Goal: Information Seeking & Learning: Check status

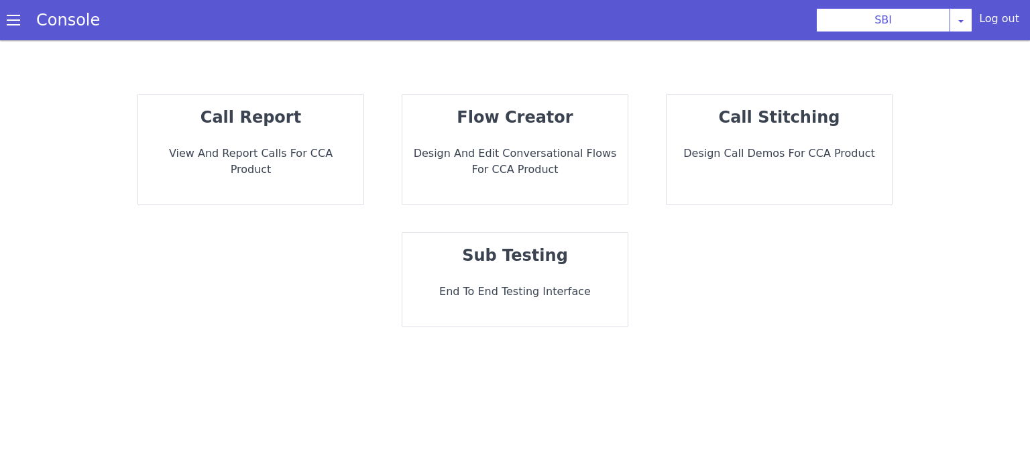
drag, startPoint x: 221, startPoint y: 109, endPoint x: 224, endPoint y: 101, distance: 7.9
click at [224, 104] on div "call report View and report calls for CCA Product" at bounding box center [250, 150] width 225 height 110
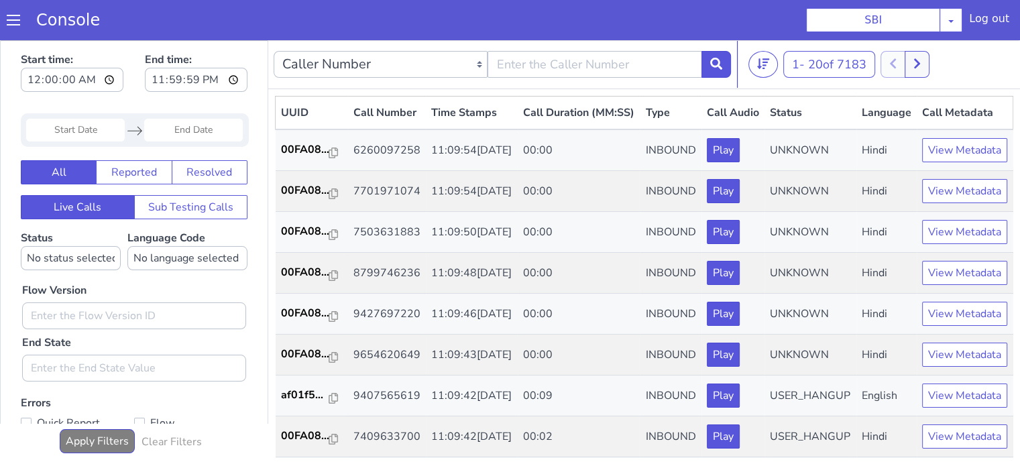
click at [83, 131] on input "Start Date" at bounding box center [75, 130] width 99 height 23
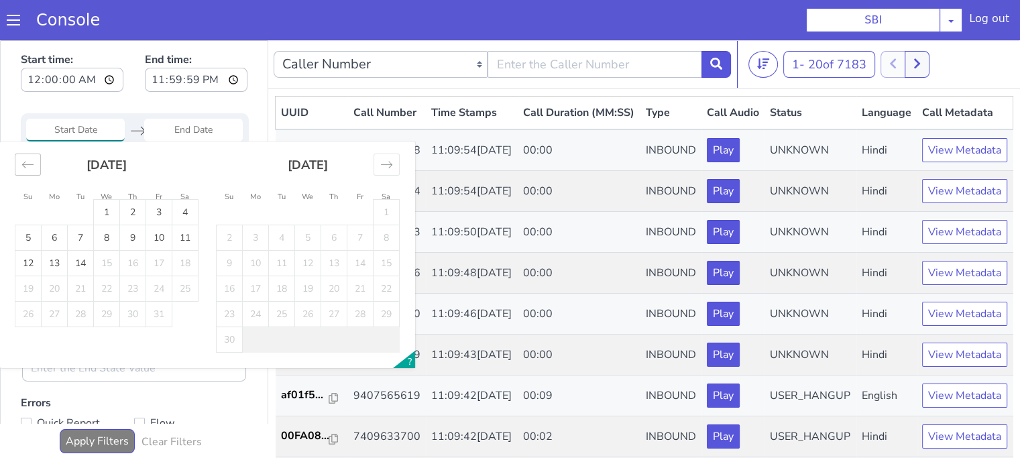
click at [25, 163] on icon "Move backward to switch to the previous month." at bounding box center [27, 164] width 13 height 13
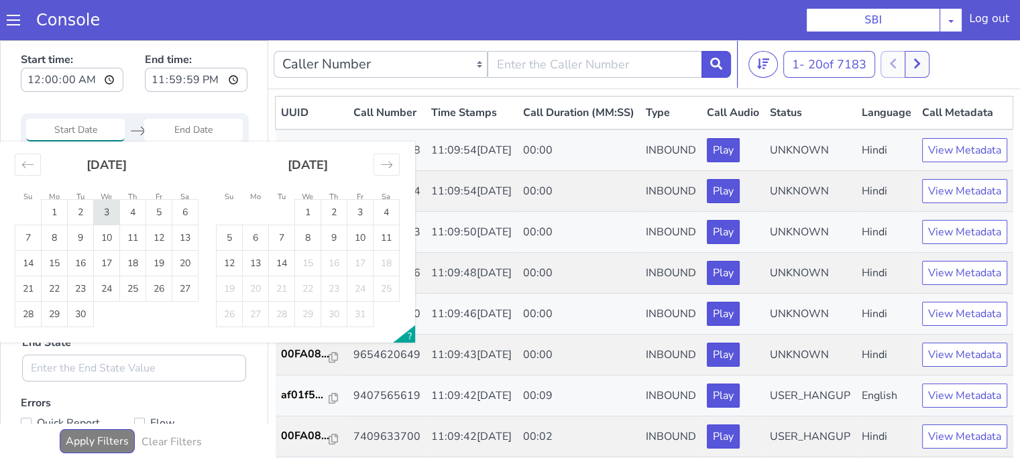
click at [109, 212] on td "3" at bounding box center [107, 212] width 26 height 25
type input "03 Sep 2025"
click at [110, 215] on td "3" at bounding box center [107, 212] width 26 height 25
type input "03 Sep 2025"
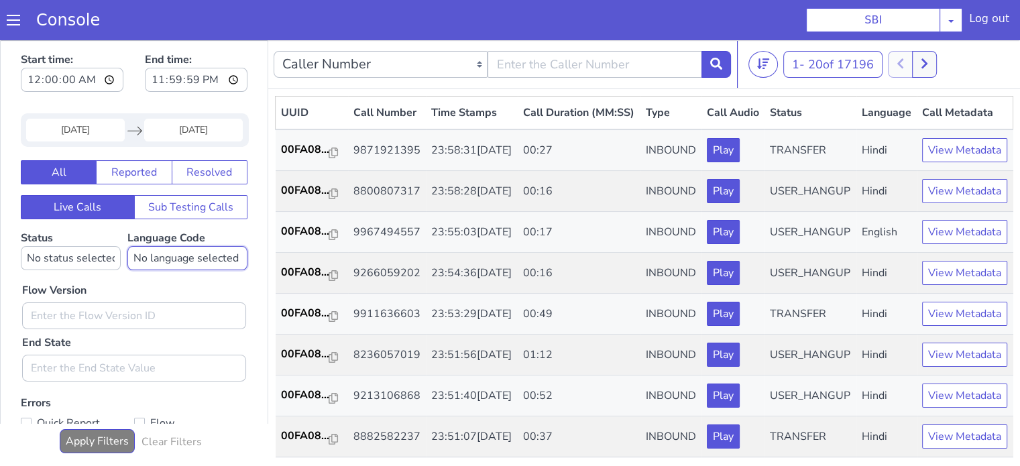
click at [208, 262] on select "No language selected Hindi English Tamil Telugu Kanada Marathi Malayalam Gujara…" at bounding box center [187, 258] width 120 height 24
select select "hi"
click at [127, 246] on select "No language selected Hindi English Tamil Telugu Kanada Marathi Malayalam Gujara…" at bounding box center [187, 258] width 120 height 24
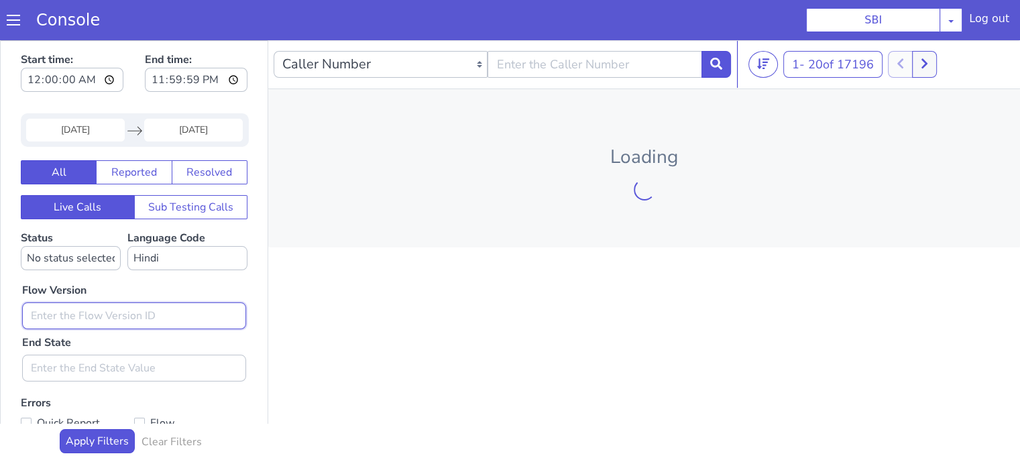
click at [108, 305] on input "text" at bounding box center [134, 316] width 224 height 27
type input "0.1.4"
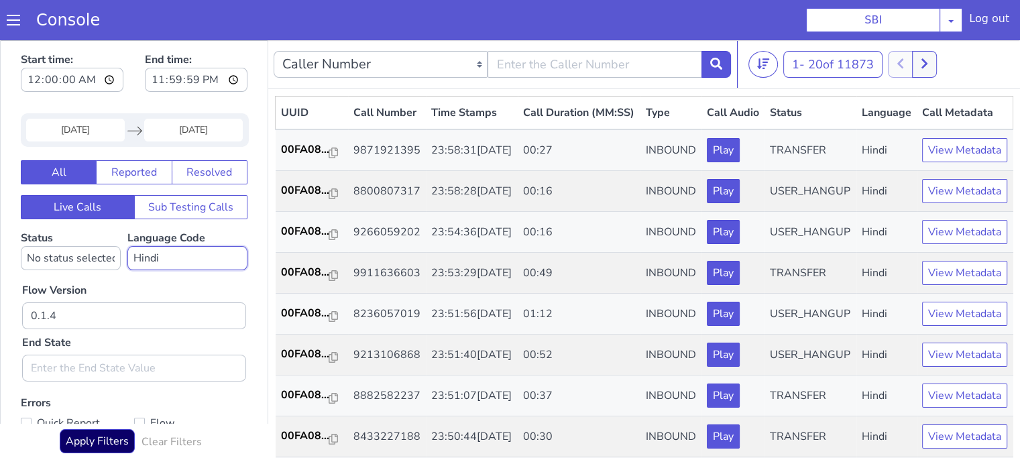
click at [168, 260] on select "No language selected Hindi English Tamil Telugu Kanada Marathi Malayalam Gujara…" at bounding box center [187, 258] width 120 height 24
click at [63, 254] on select "No status selected HANGUP USER_HANGUP TRANSFER UNKNOWN" at bounding box center [71, 258] width 100 height 24
select select "TRANSFER"
click at [21, 246] on select "No status selected HANGUP USER_HANGUP TRANSFER UNKNOWN" at bounding box center [71, 258] width 100 height 24
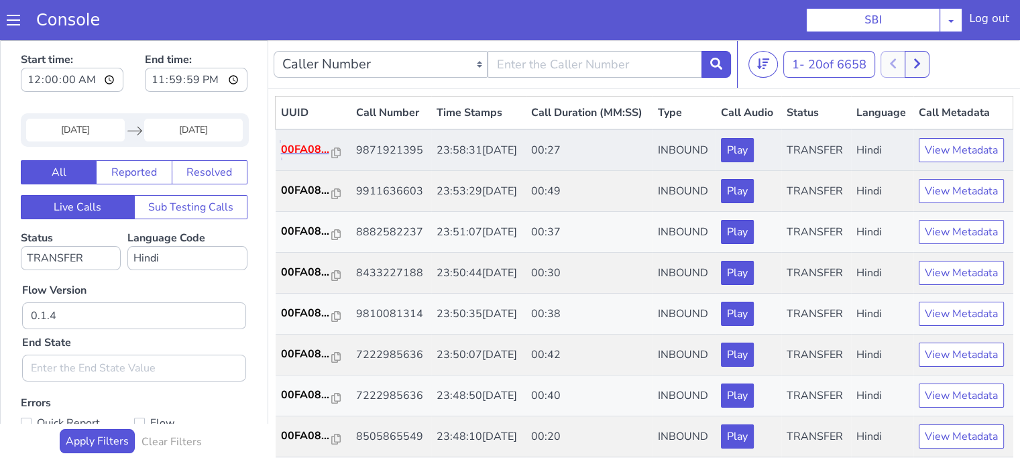
click at [318, 158] on p "00FA08..." at bounding box center [306, 150] width 51 height 16
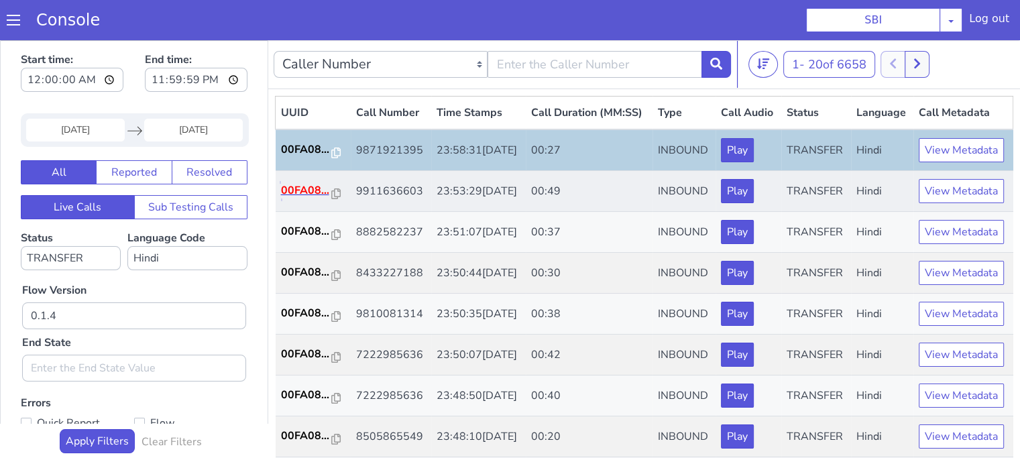
click at [306, 199] on p "00FA08..." at bounding box center [306, 190] width 51 height 16
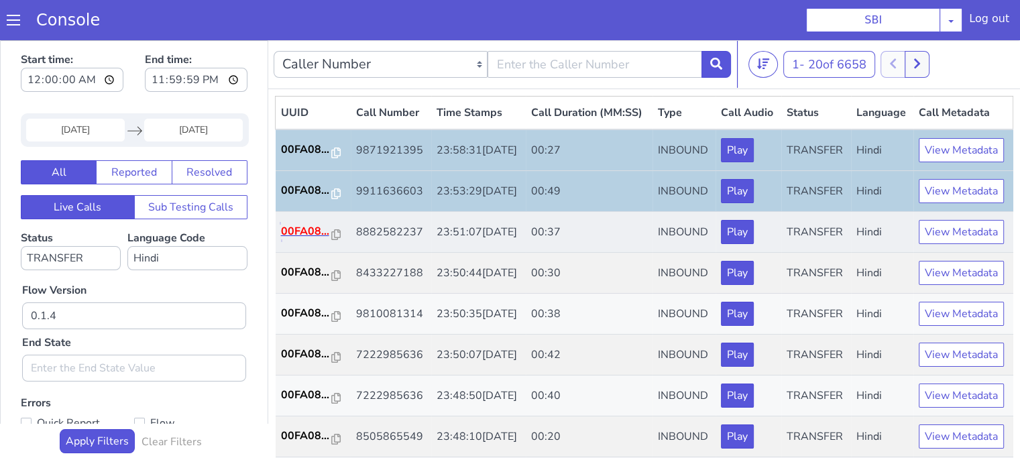
click at [297, 239] on p "00FA08..." at bounding box center [306, 231] width 51 height 16
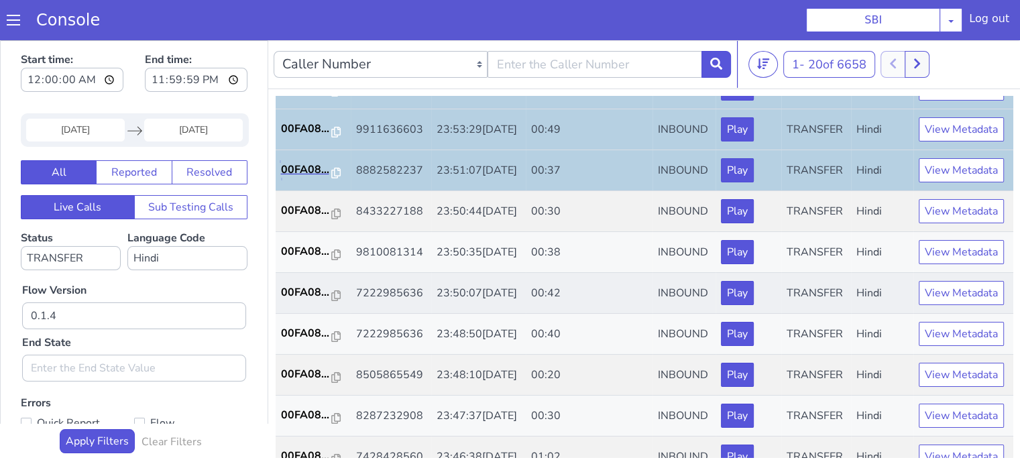
scroll to position [134, 0]
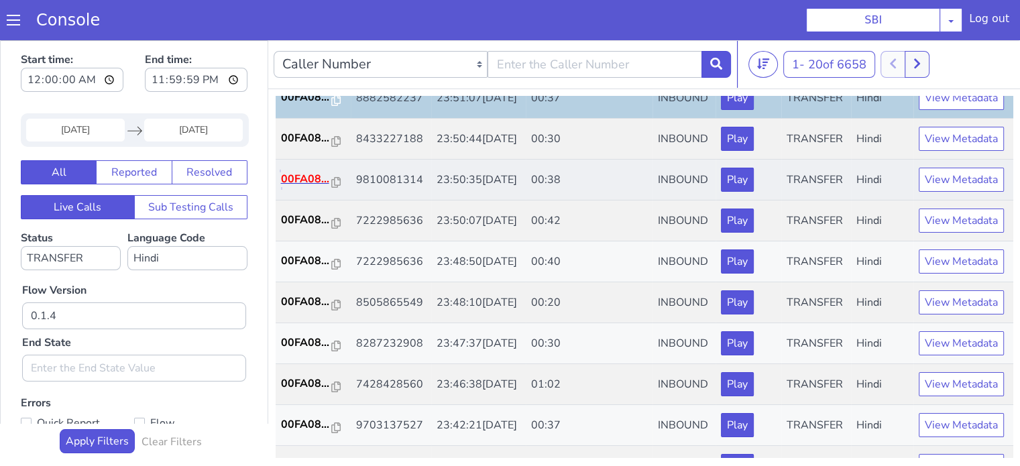
click at [306, 187] on p "00FA08..." at bounding box center [306, 179] width 51 height 16
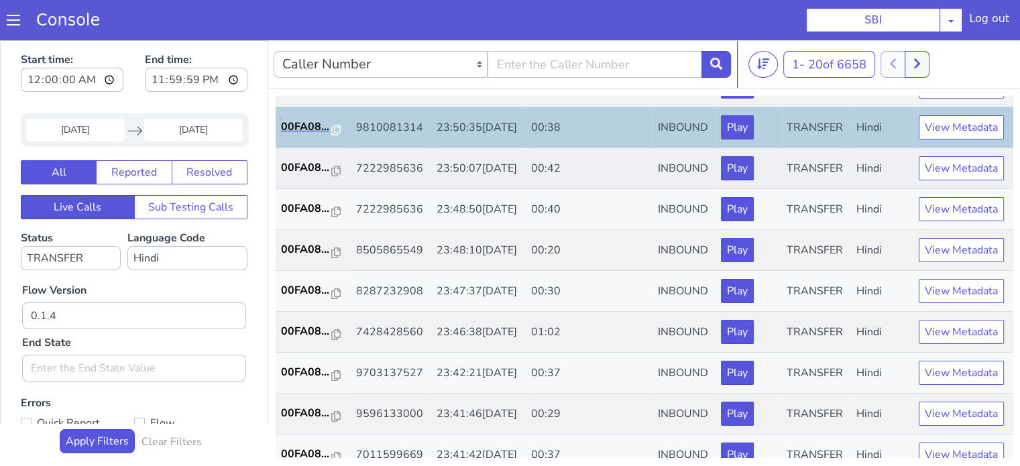
scroll to position [201, 0]
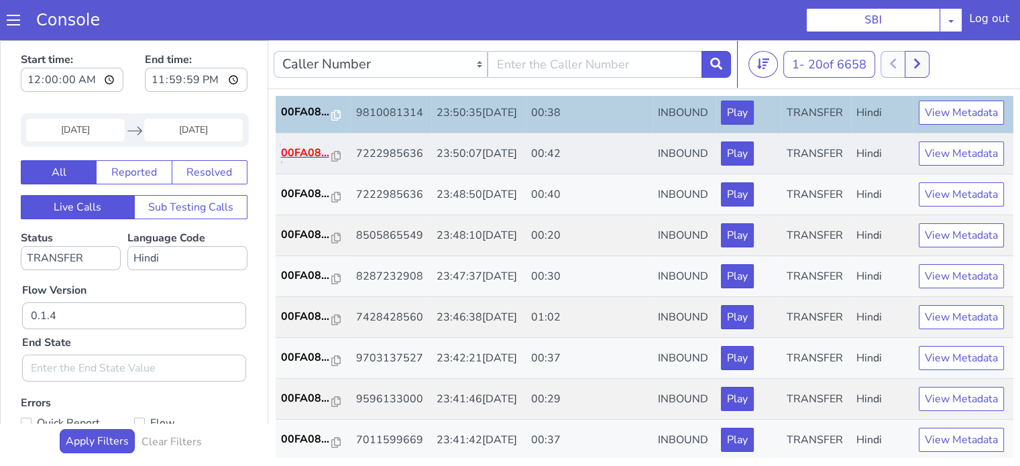
click at [308, 161] on p "00FA08..." at bounding box center [306, 153] width 51 height 16
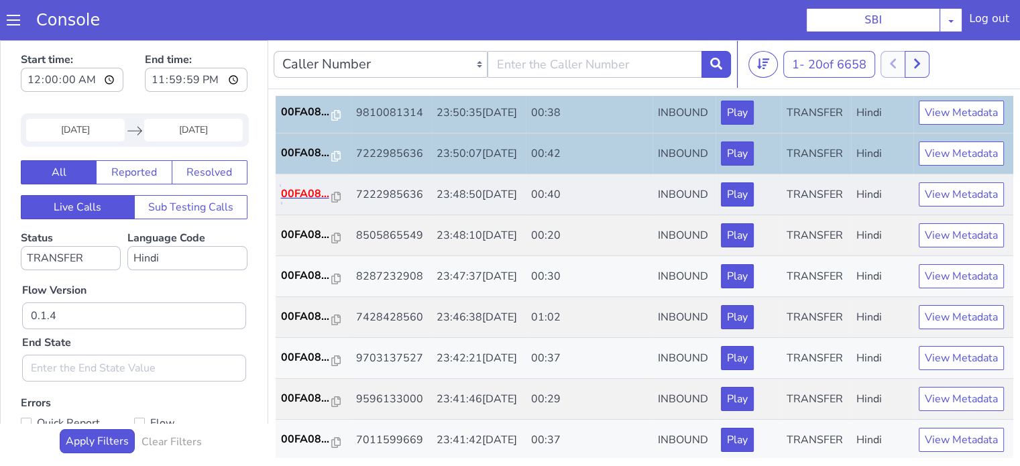
click at [306, 202] on p "00FA08..." at bounding box center [306, 194] width 51 height 16
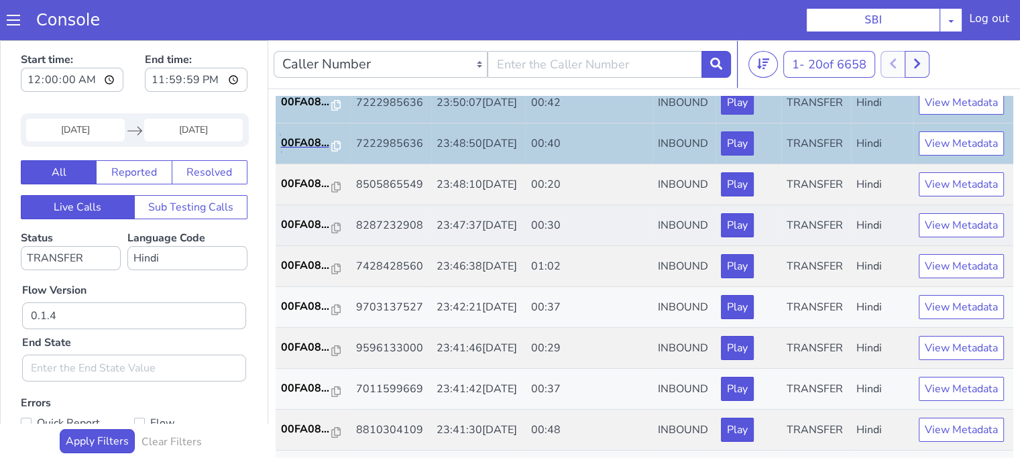
scroll to position [335, 0]
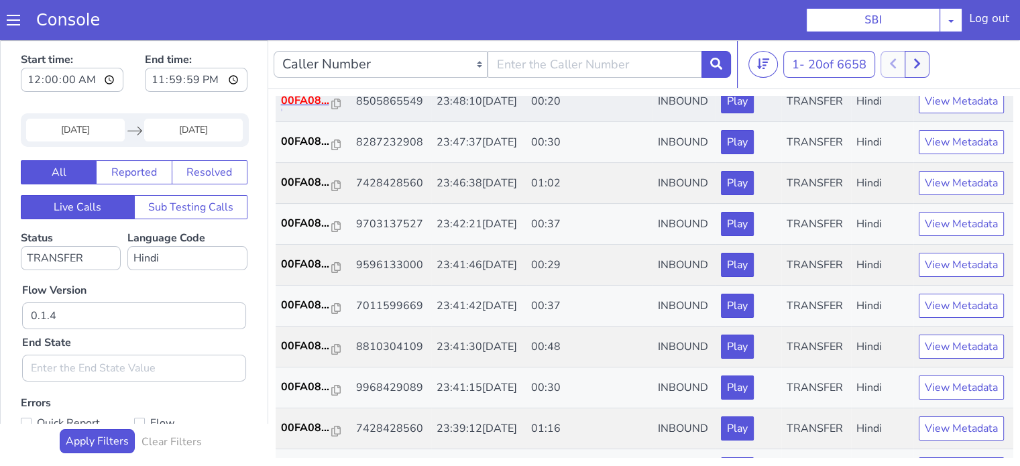
click at [303, 109] on p "00FA08..." at bounding box center [306, 101] width 51 height 16
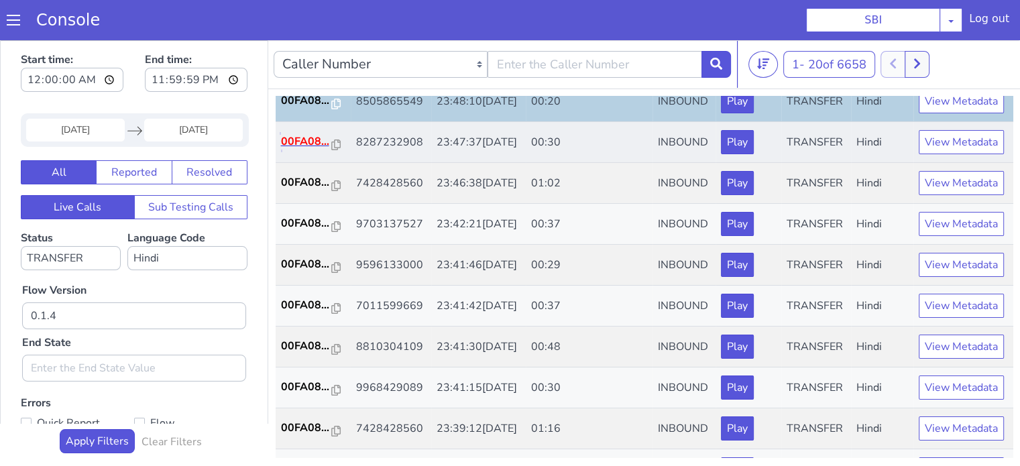
click at [299, 150] on p "00FA08..." at bounding box center [306, 142] width 51 height 16
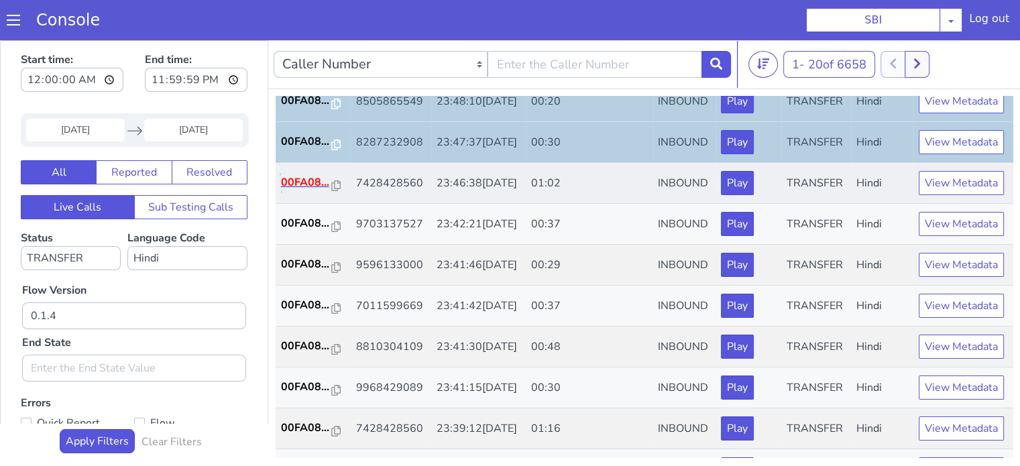
click at [286, 191] on p "00FA08..." at bounding box center [306, 182] width 51 height 16
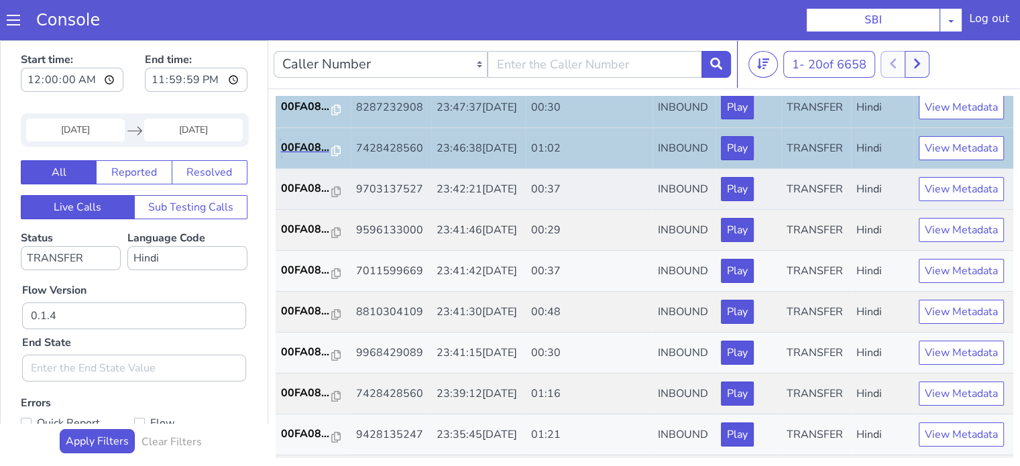
scroll to position [403, 0]
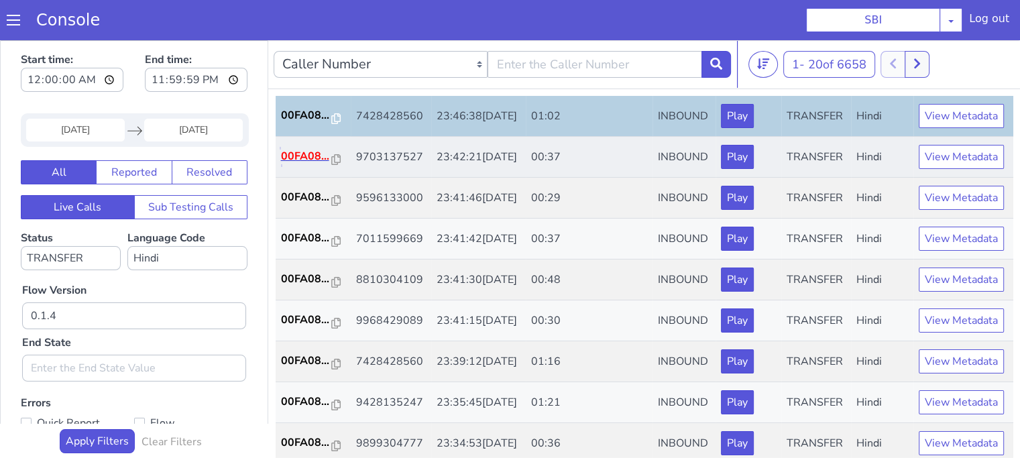
click at [313, 164] on p "00FA08..." at bounding box center [306, 156] width 51 height 16
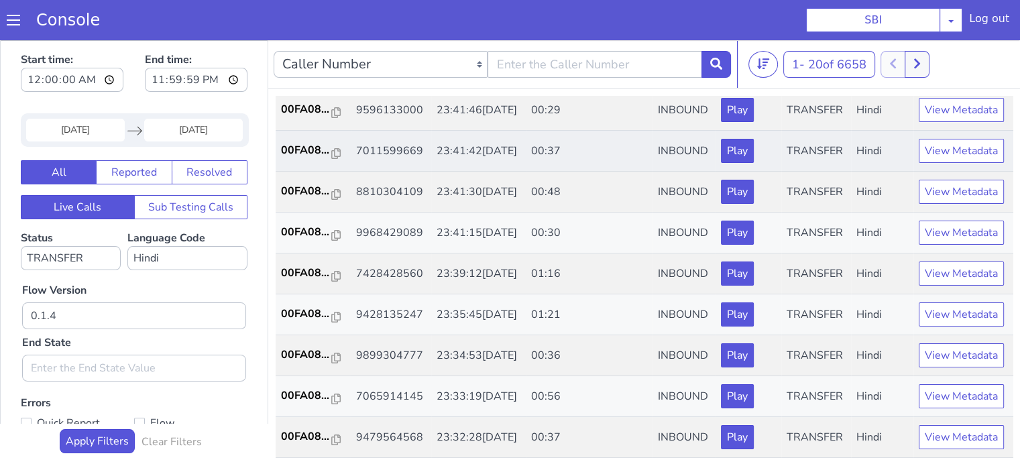
scroll to position [537, 0]
click at [292, 117] on p "00FA08..." at bounding box center [306, 109] width 51 height 16
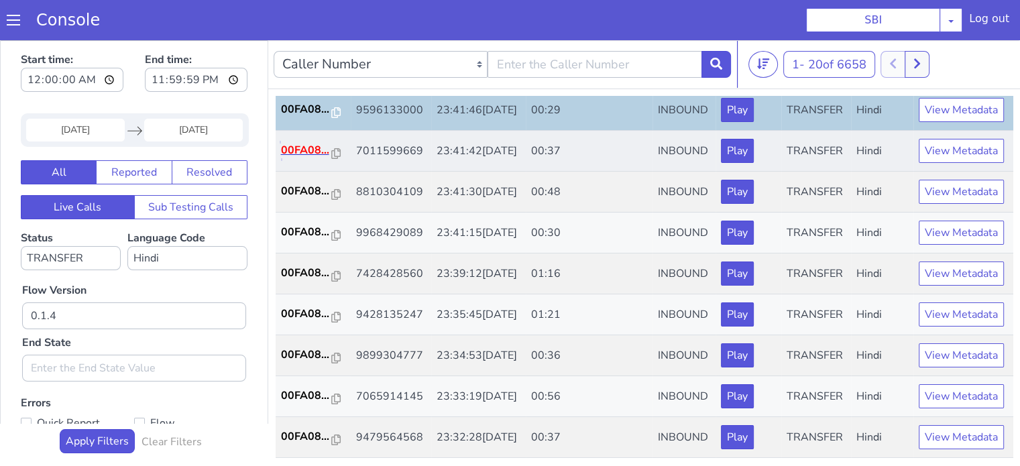
click at [305, 158] on p "00FA08..." at bounding box center [306, 150] width 51 height 16
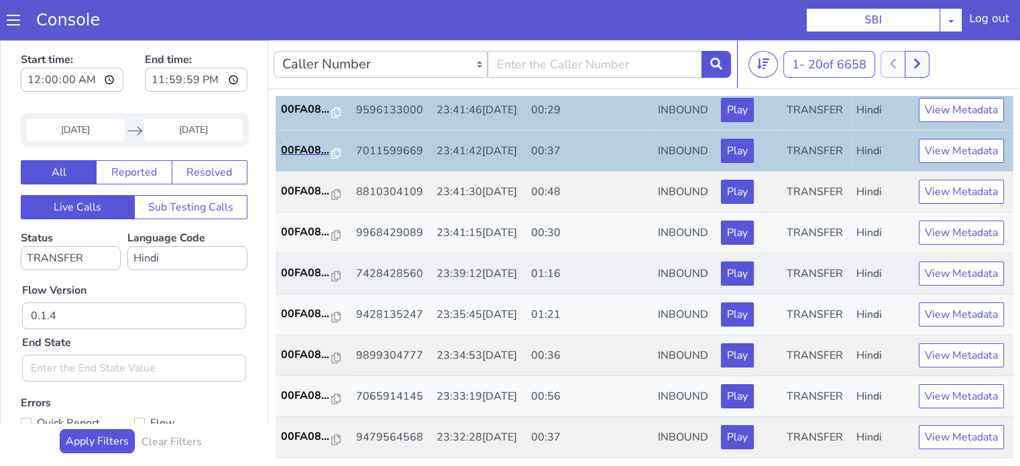
scroll to position [604, 0]
click at [298, 199] on p "00FA08..." at bounding box center [306, 191] width 51 height 16
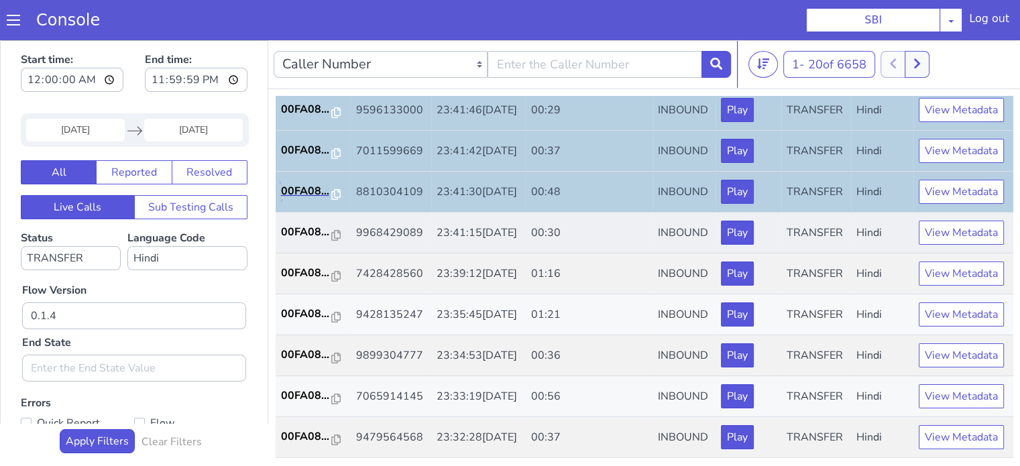
scroll to position [664, 0]
click at [297, 224] on p "00FA08..." at bounding box center [306, 232] width 51 height 16
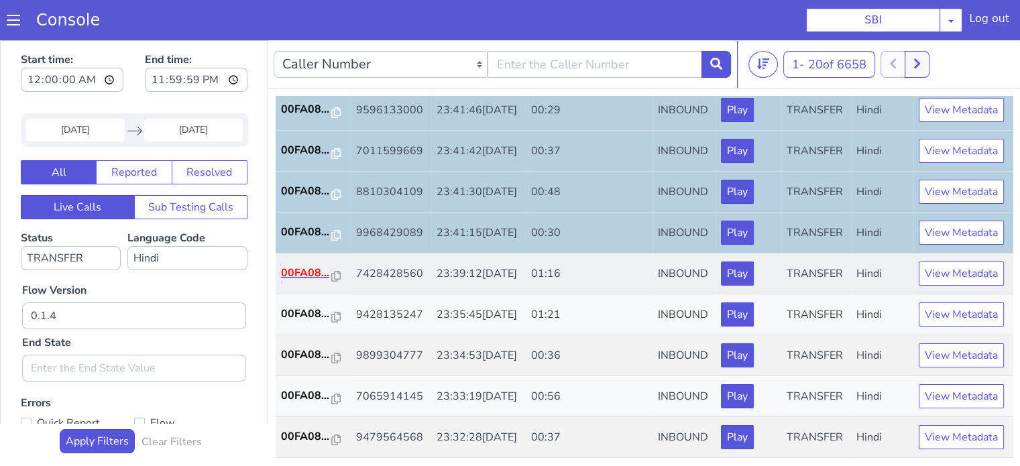
click at [305, 265] on p "00FA08..." at bounding box center [306, 273] width 51 height 16
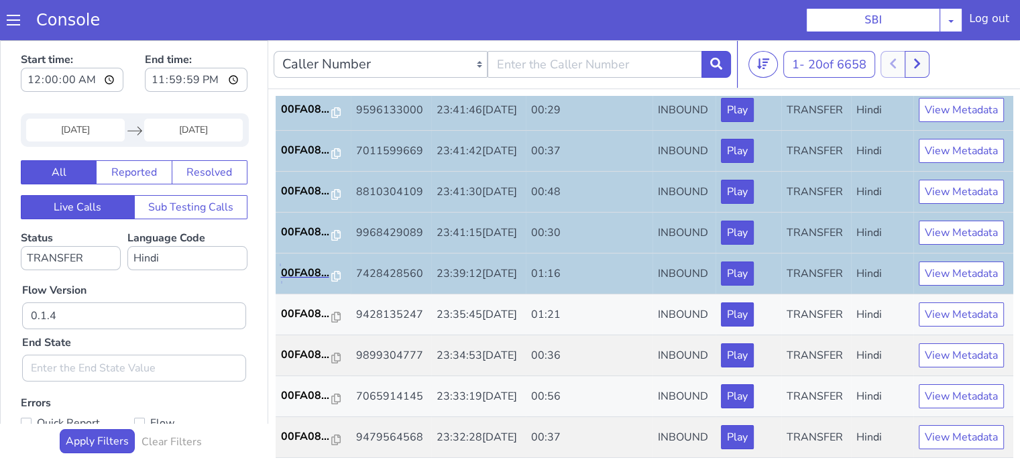
scroll to position [3, 0]
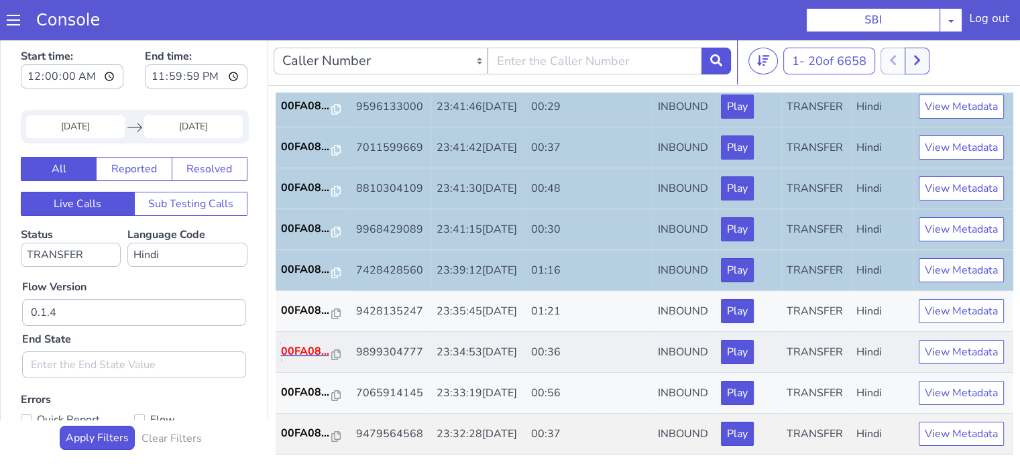
click at [298, 343] on p "00FA08..." at bounding box center [306, 351] width 51 height 16
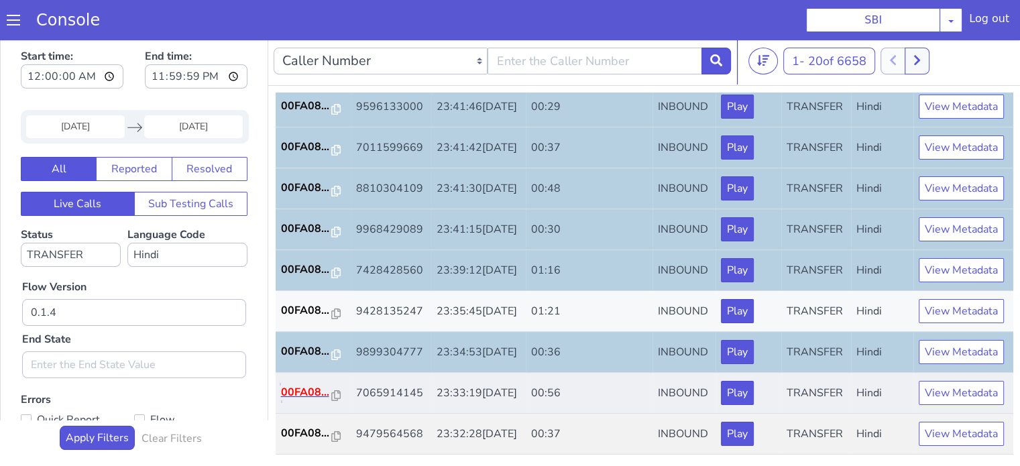
click at [302, 384] on p "00FA08..." at bounding box center [306, 392] width 51 height 16
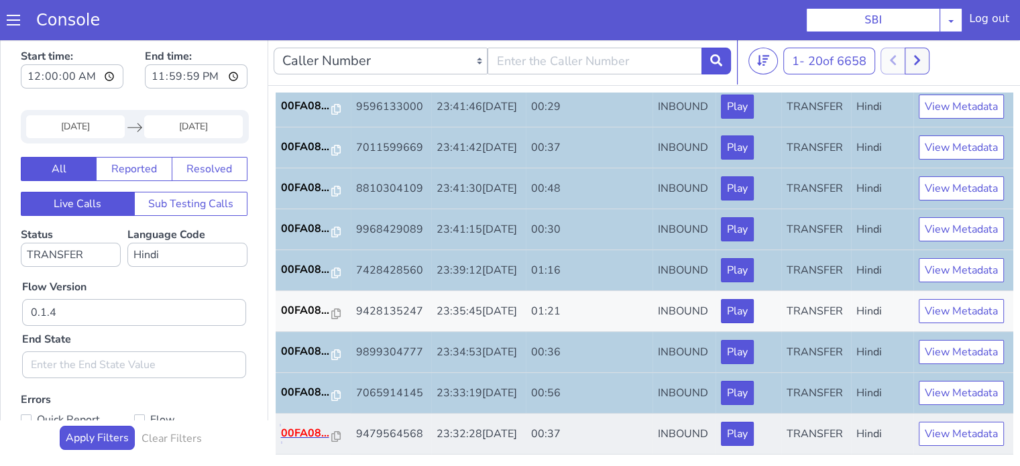
click at [311, 427] on p "00FA08..." at bounding box center [306, 433] width 51 height 16
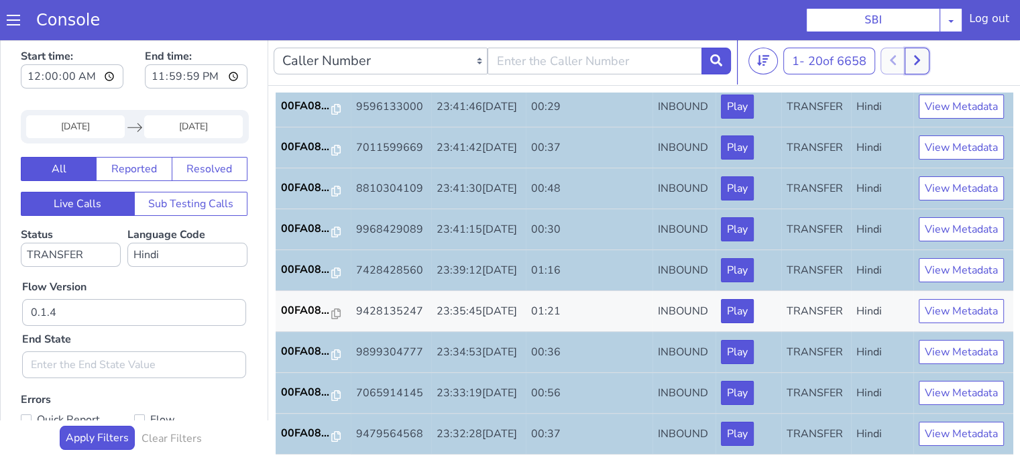
click at [928, 68] on button at bounding box center [917, 61] width 25 height 27
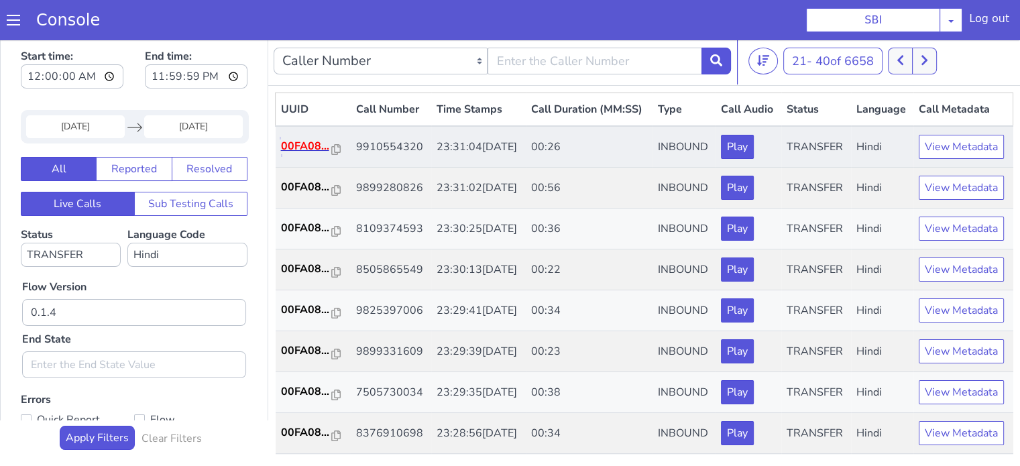
click at [321, 154] on p "00FA08..." at bounding box center [306, 146] width 51 height 16
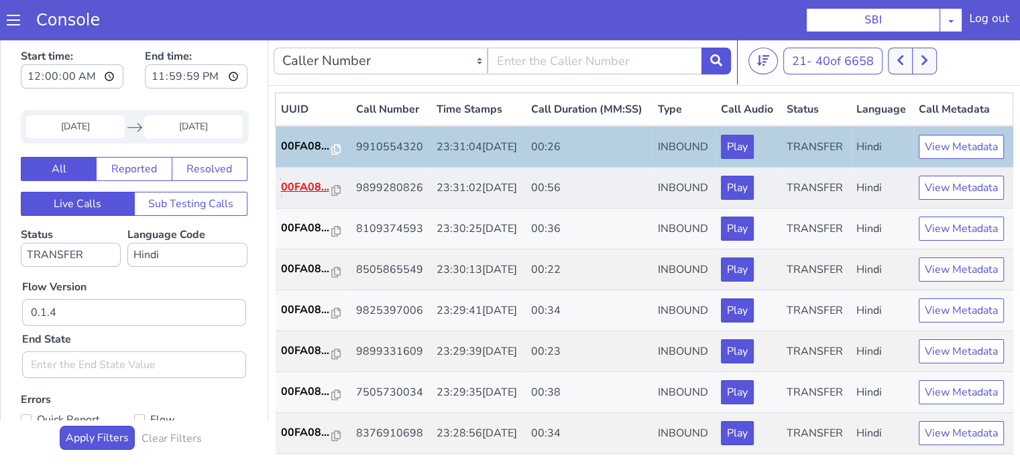
click at [320, 195] on p "00FA08..." at bounding box center [306, 187] width 51 height 16
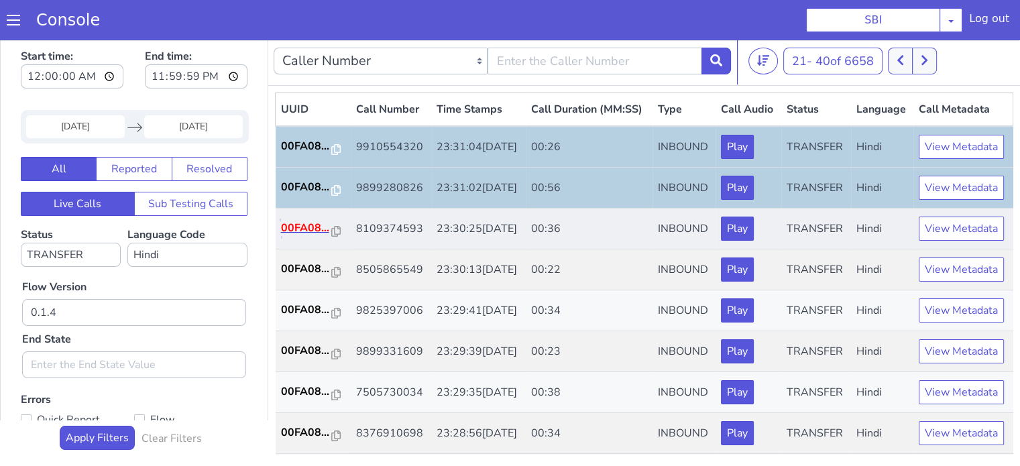
click at [322, 236] on p "00FA08..." at bounding box center [306, 228] width 51 height 16
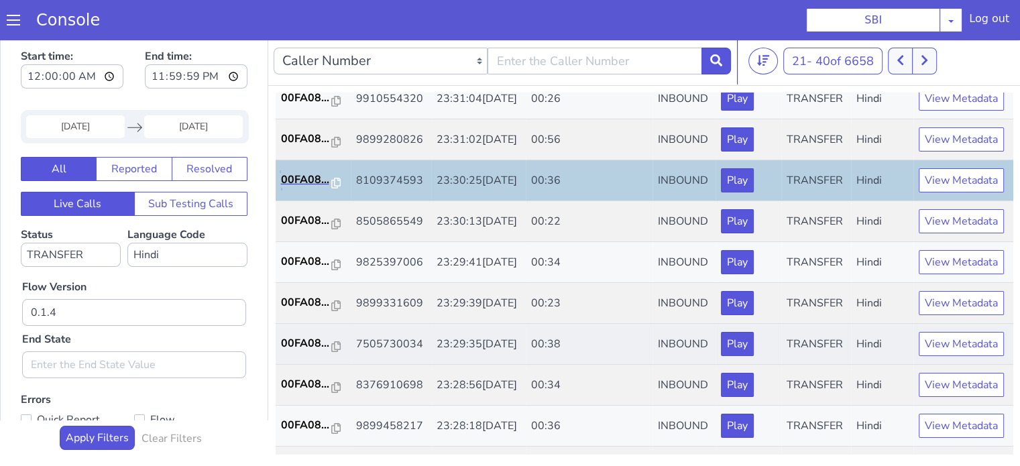
scroll to position [134, 0]
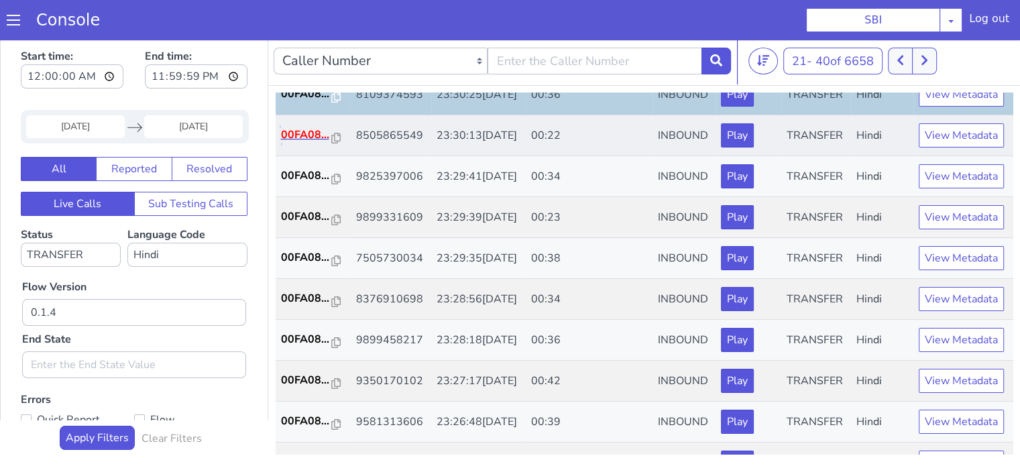
click at [308, 143] on p "00FA08..." at bounding box center [306, 135] width 51 height 16
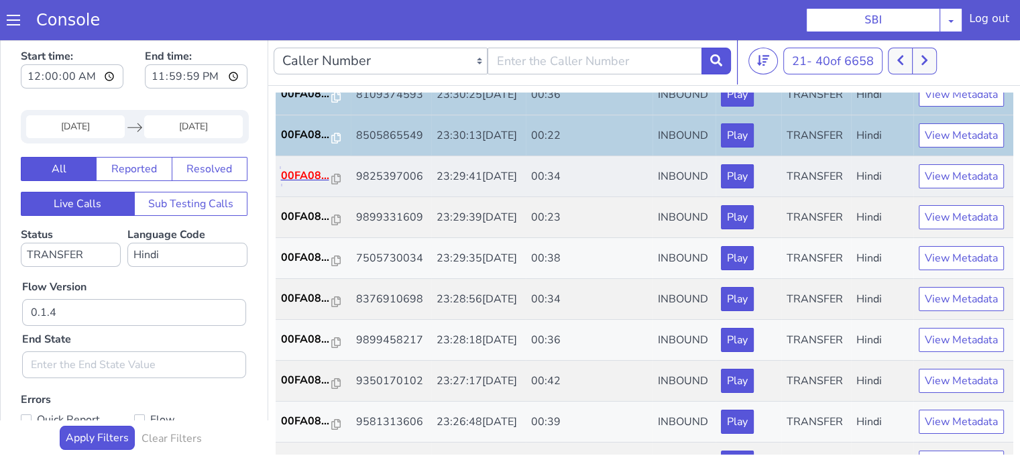
click at [313, 184] on p "00FA08..." at bounding box center [306, 176] width 51 height 16
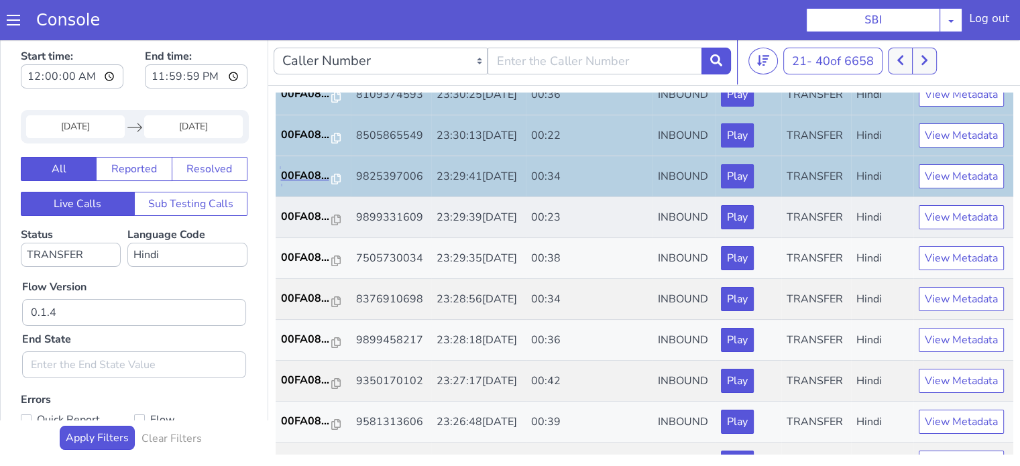
scroll to position [201, 0]
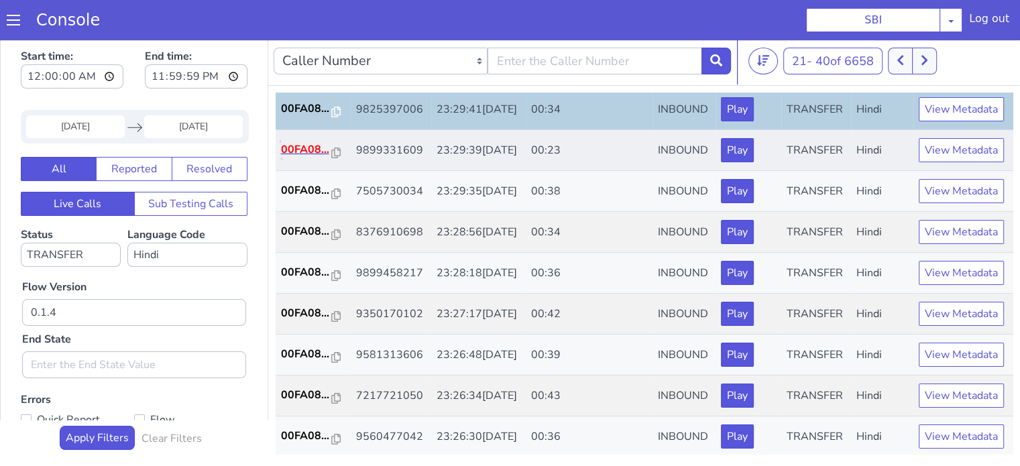
click at [298, 158] on p "00FA08..." at bounding box center [306, 150] width 51 height 16
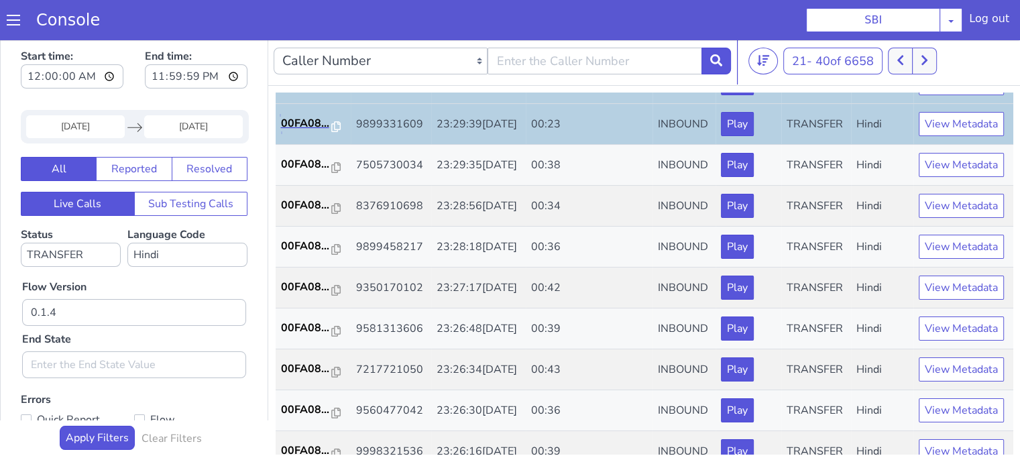
scroll to position [268, 0]
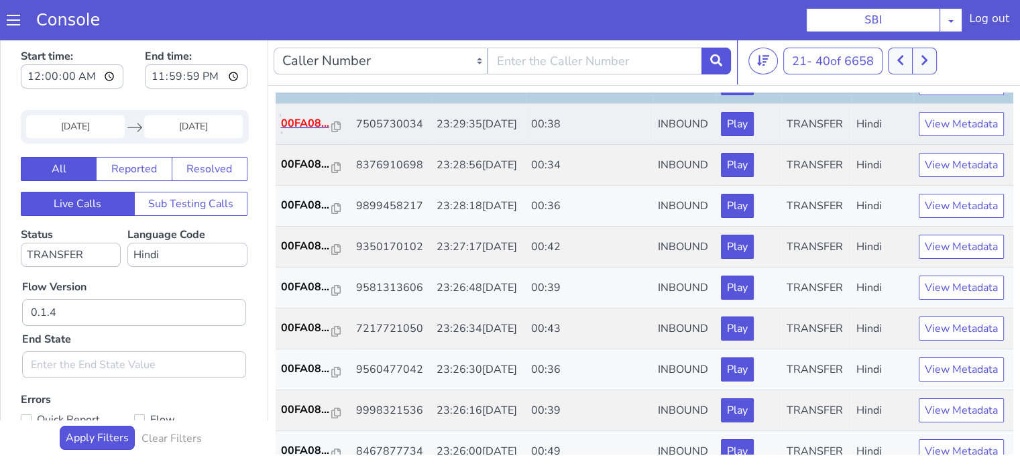
click at [306, 131] on p "00FA08..." at bounding box center [306, 123] width 51 height 16
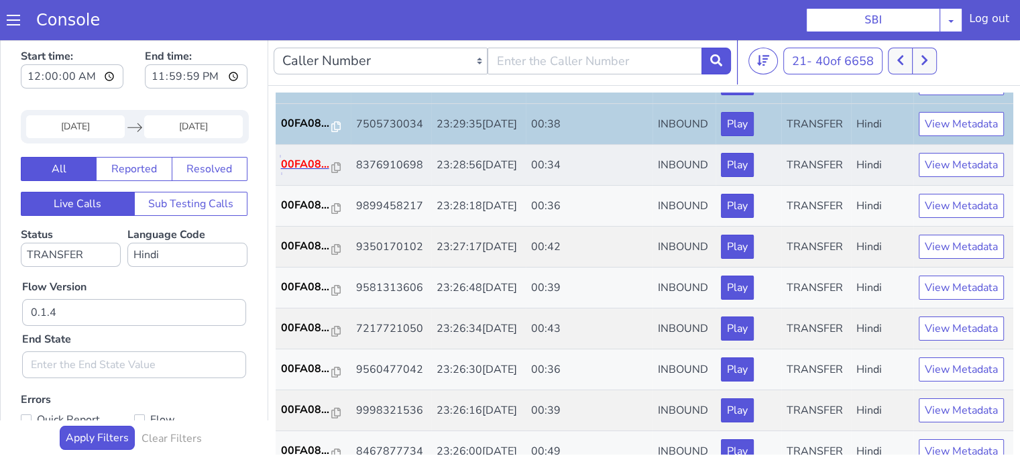
click at [317, 172] on p "00FA08..." at bounding box center [306, 164] width 51 height 16
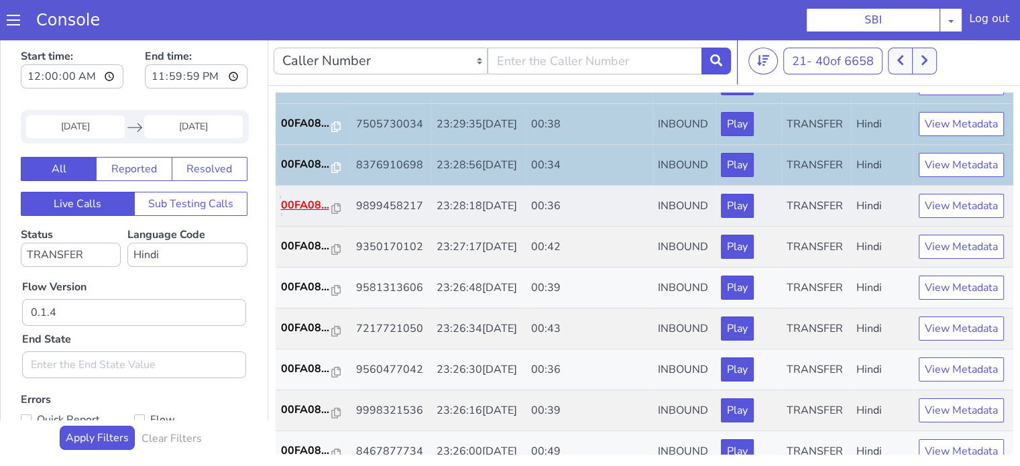
click at [304, 213] on p "00FA08..." at bounding box center [306, 205] width 51 height 16
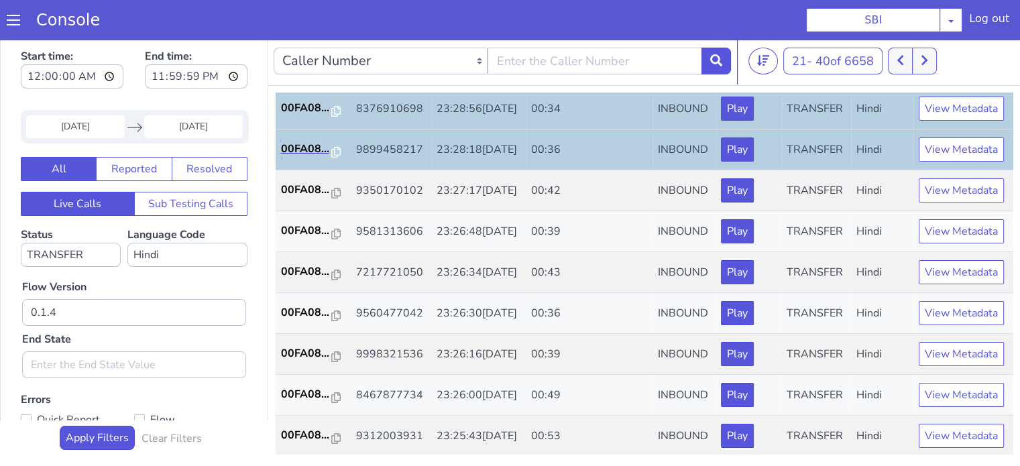
scroll to position [403, 0]
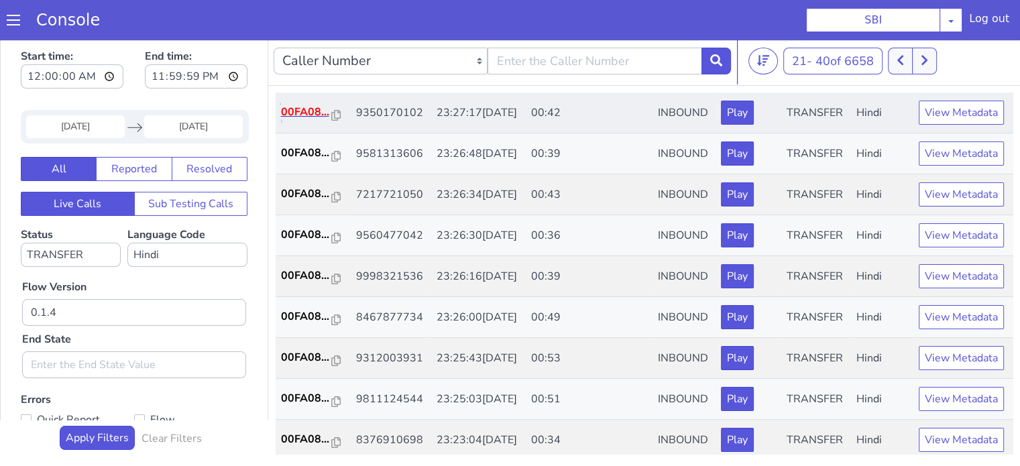
click at [325, 120] on p "00FA08..." at bounding box center [306, 112] width 51 height 16
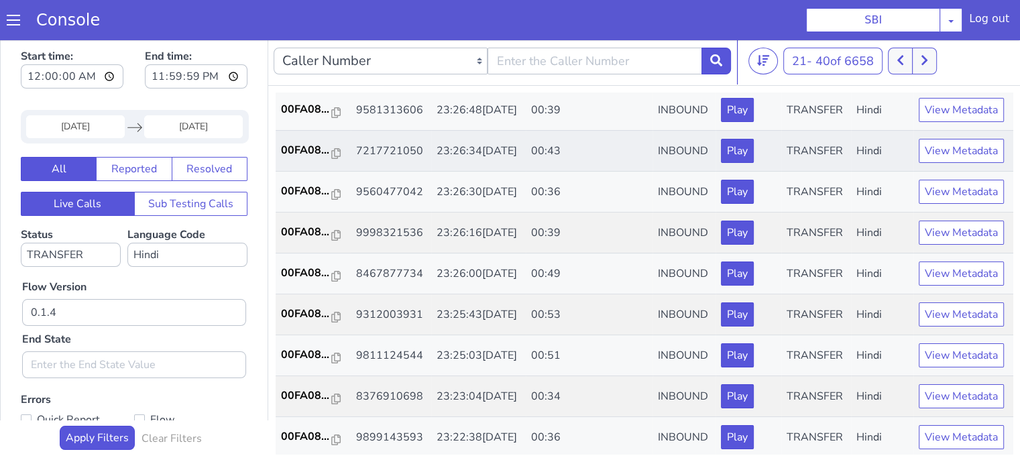
scroll to position [470, 0]
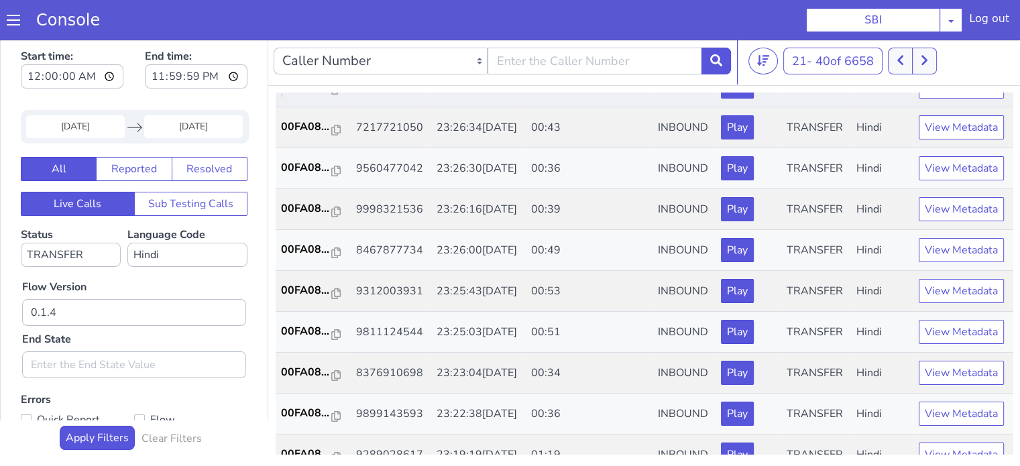
click at [310, 94] on p "00FA08..." at bounding box center [306, 86] width 51 height 16
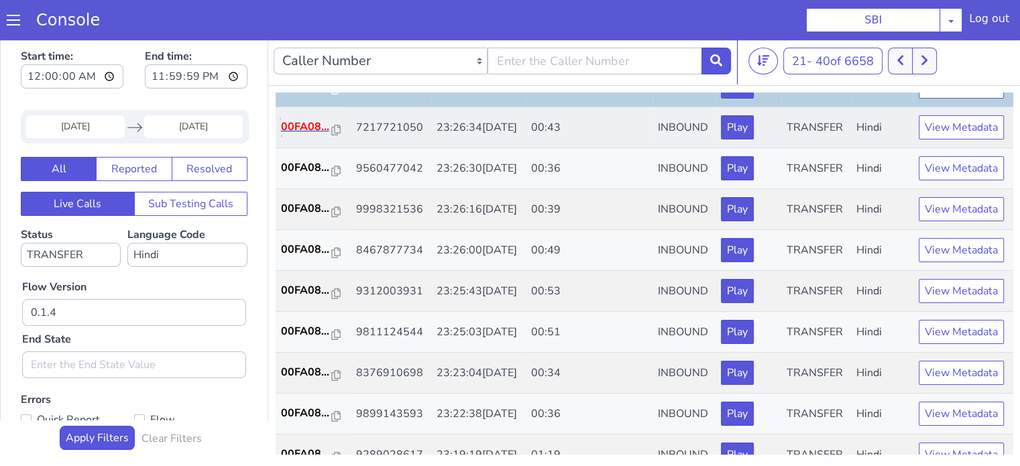
click at [297, 135] on p "00FA08..." at bounding box center [306, 127] width 51 height 16
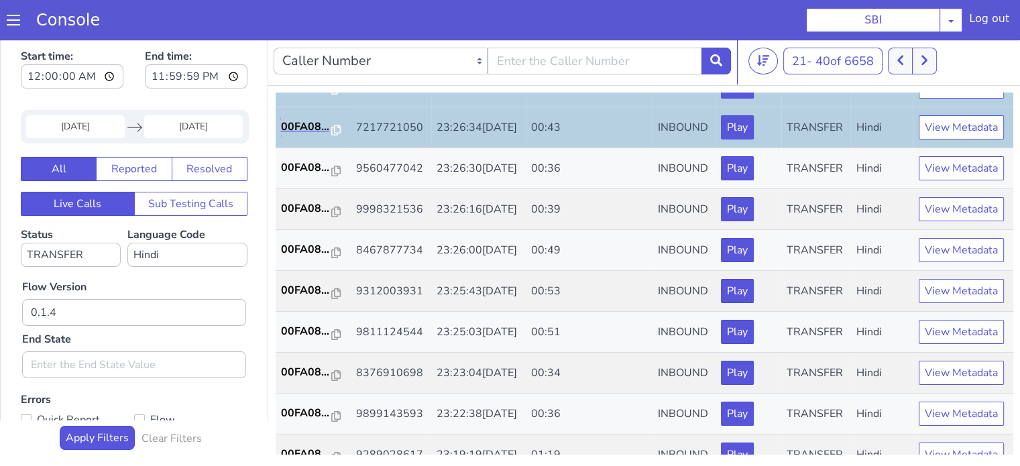
scroll to position [537, 0]
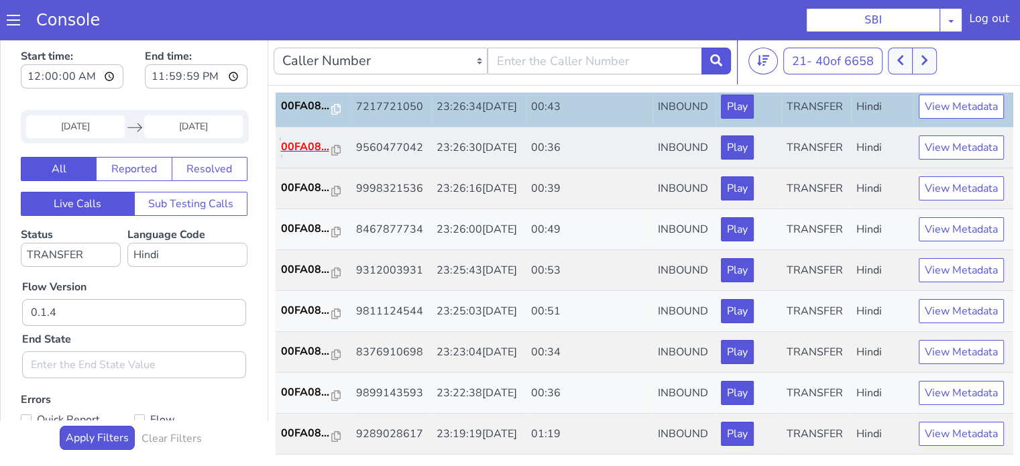
click at [316, 155] on p "00FA08..." at bounding box center [306, 147] width 51 height 16
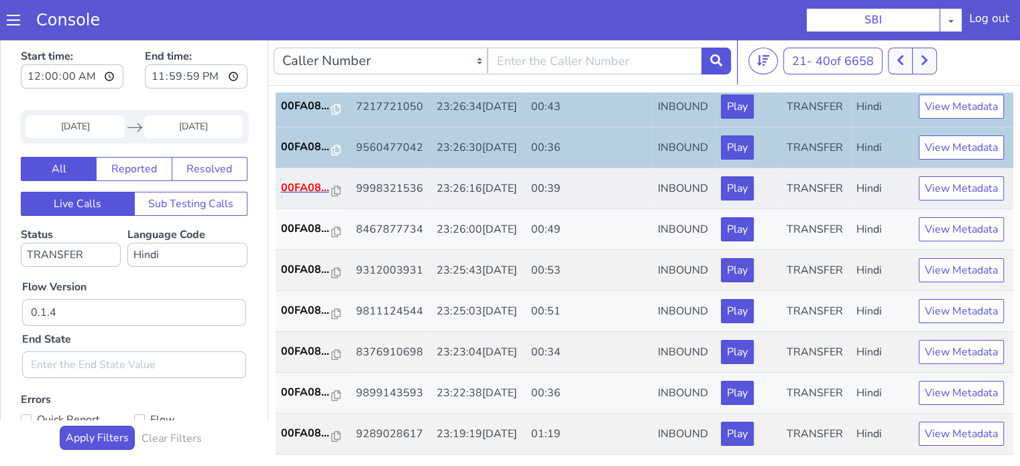
click at [307, 196] on p "00FA08..." at bounding box center [306, 188] width 51 height 16
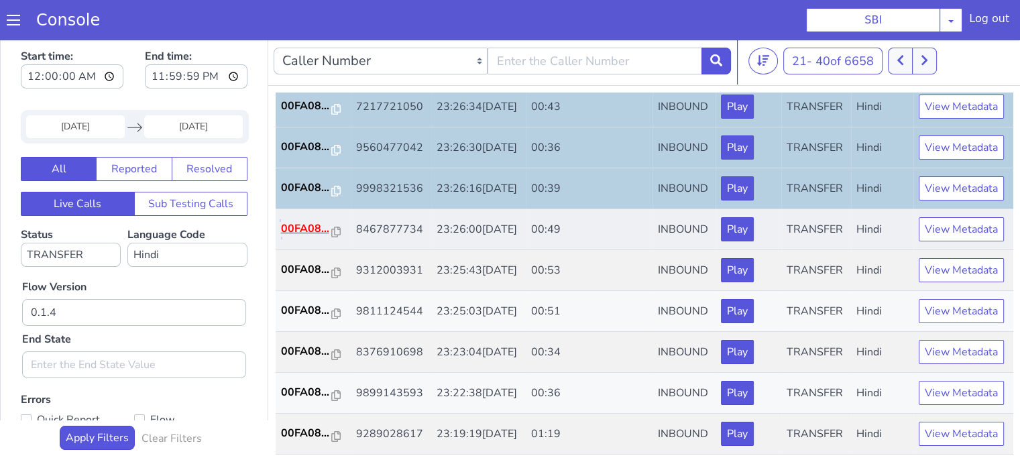
click at [302, 237] on p "00FA08..." at bounding box center [306, 229] width 51 height 16
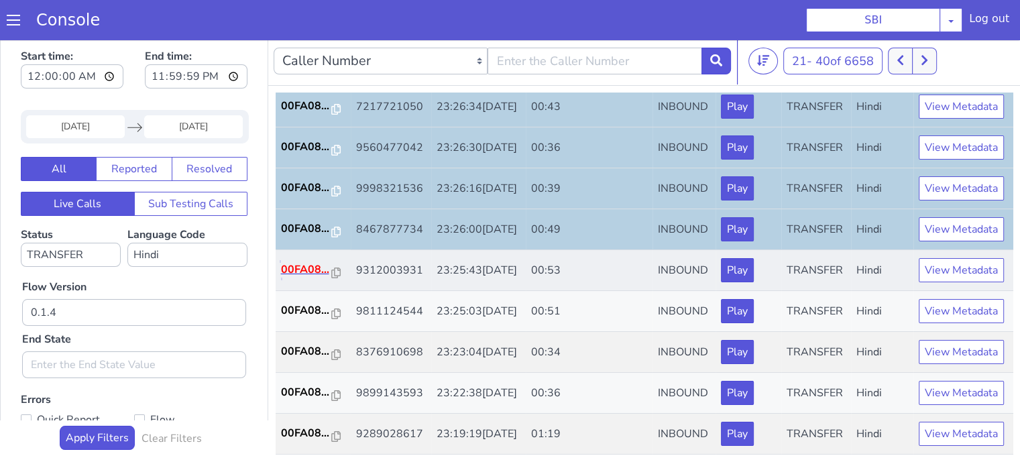
click at [315, 278] on p "00FA08..." at bounding box center [306, 270] width 51 height 16
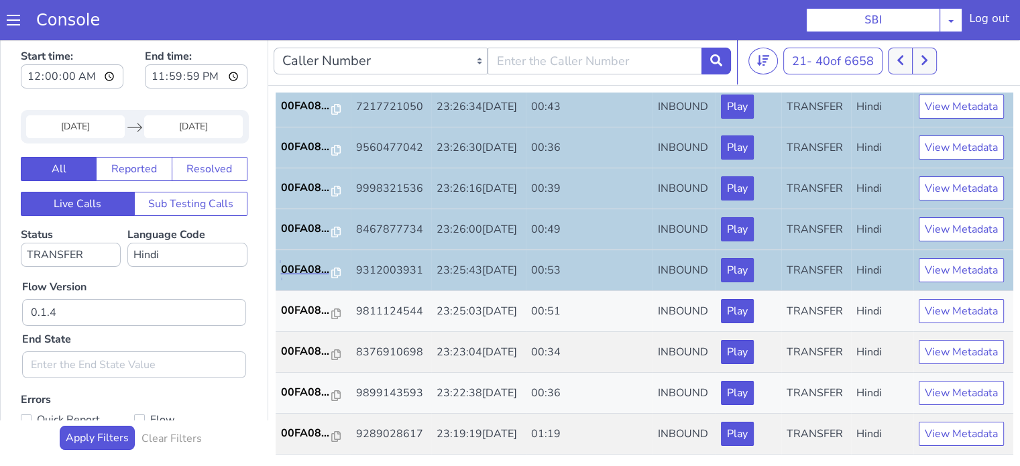
scroll to position [664, 0]
click at [296, 343] on p "00FA08..." at bounding box center [306, 351] width 51 height 16
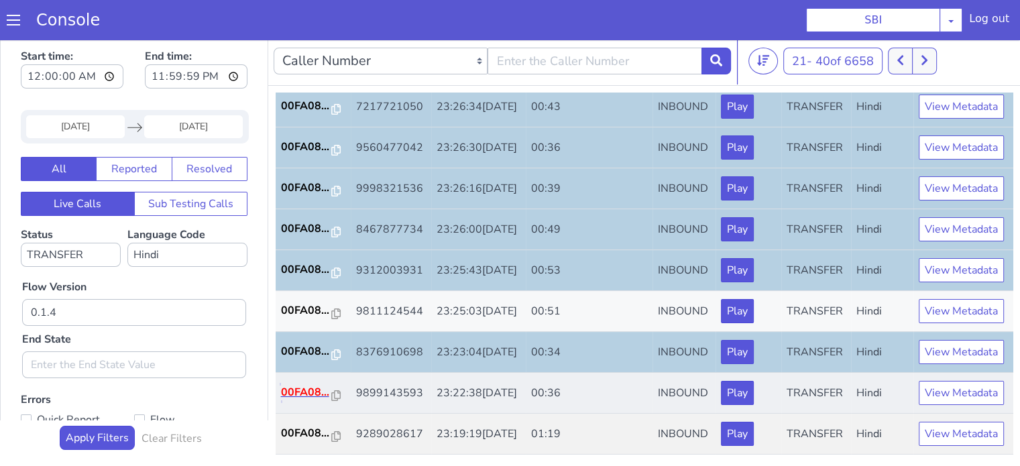
click at [319, 384] on p "00FA08..." at bounding box center [306, 392] width 51 height 16
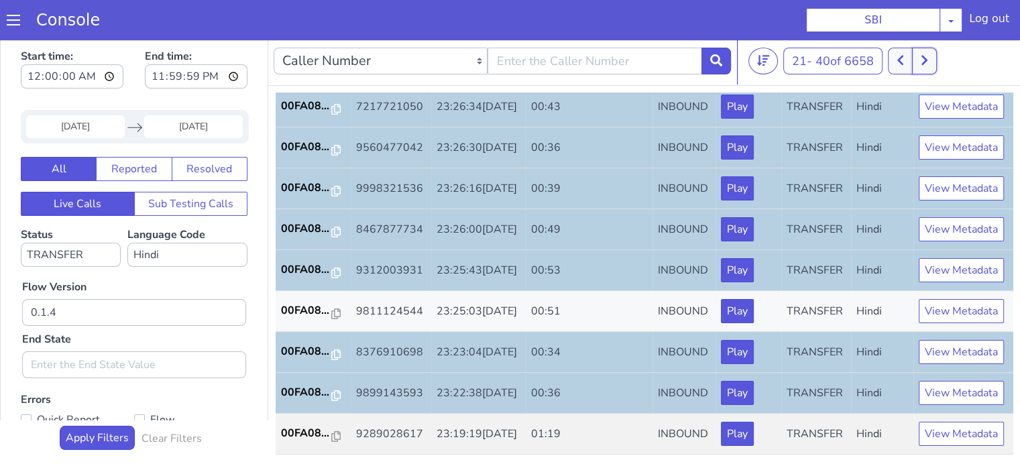
click at [929, 52] on button at bounding box center [924, 61] width 25 height 27
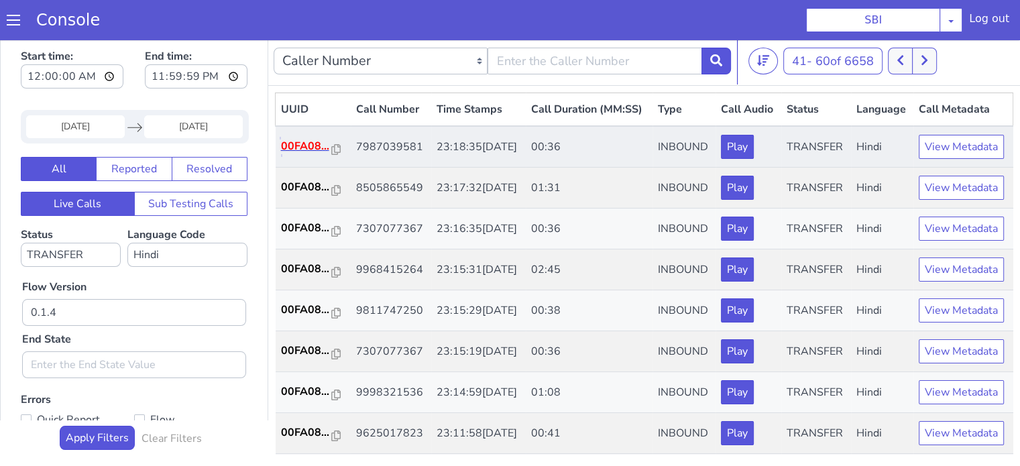
click at [305, 154] on p "00FA08..." at bounding box center [306, 146] width 51 height 16
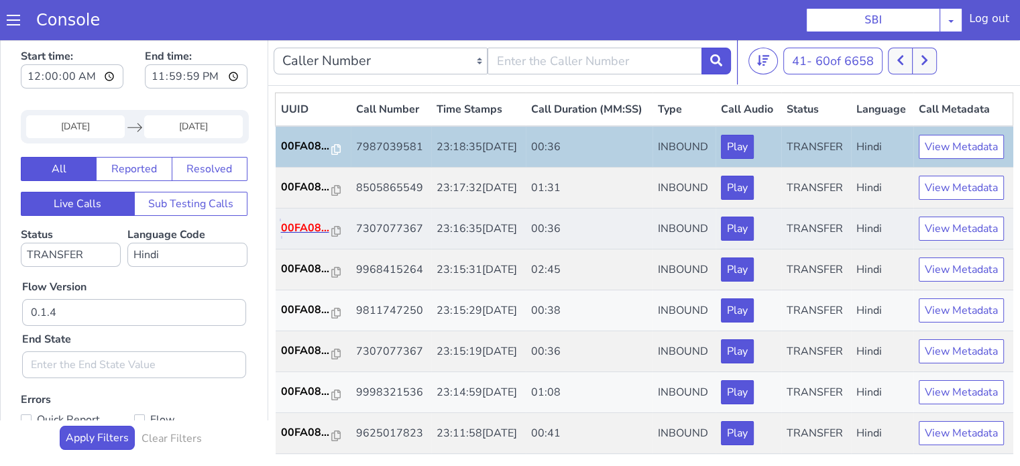
click at [314, 236] on p "00FA08..." at bounding box center [306, 228] width 51 height 16
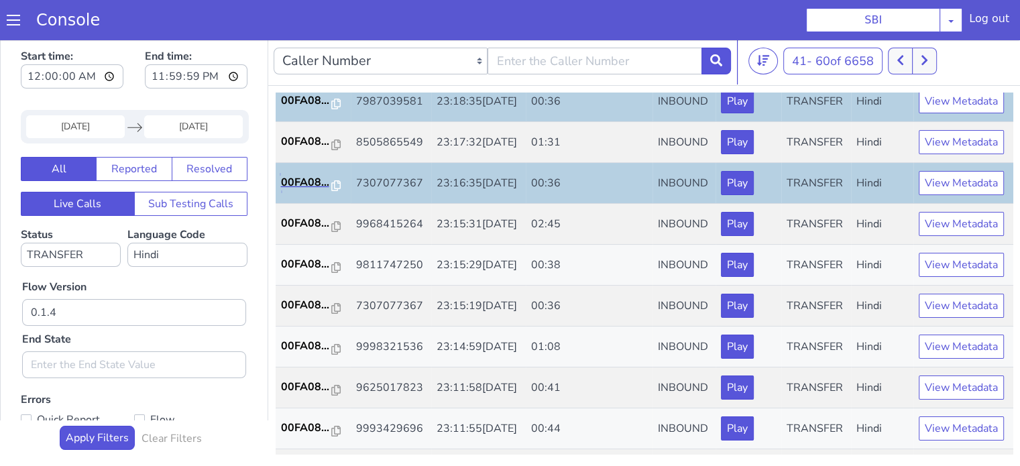
scroll to position [54, 0]
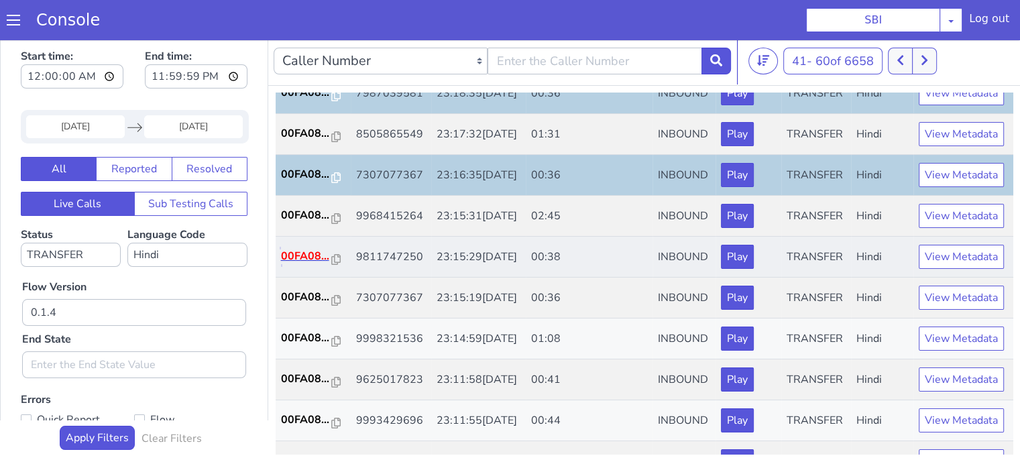
click at [302, 264] on p "00FA08..." at bounding box center [306, 256] width 51 height 16
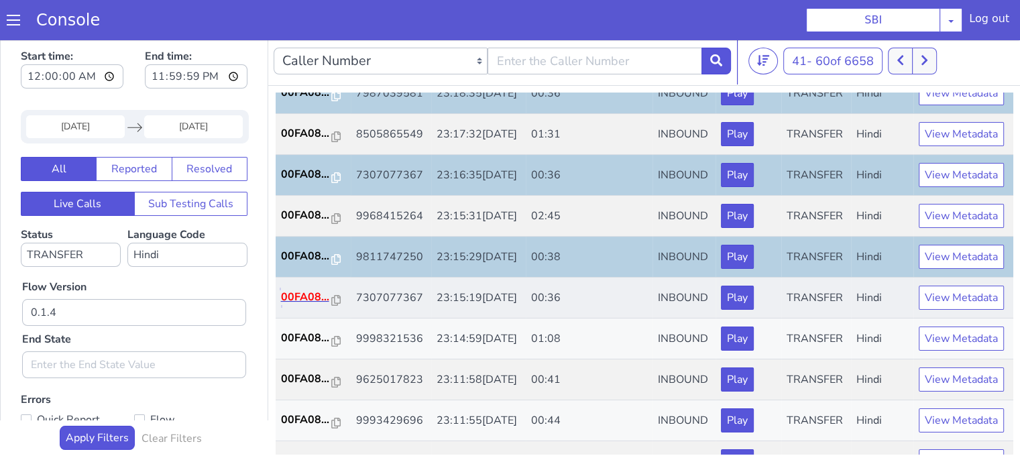
click at [299, 305] on p "00FA08..." at bounding box center [306, 297] width 51 height 16
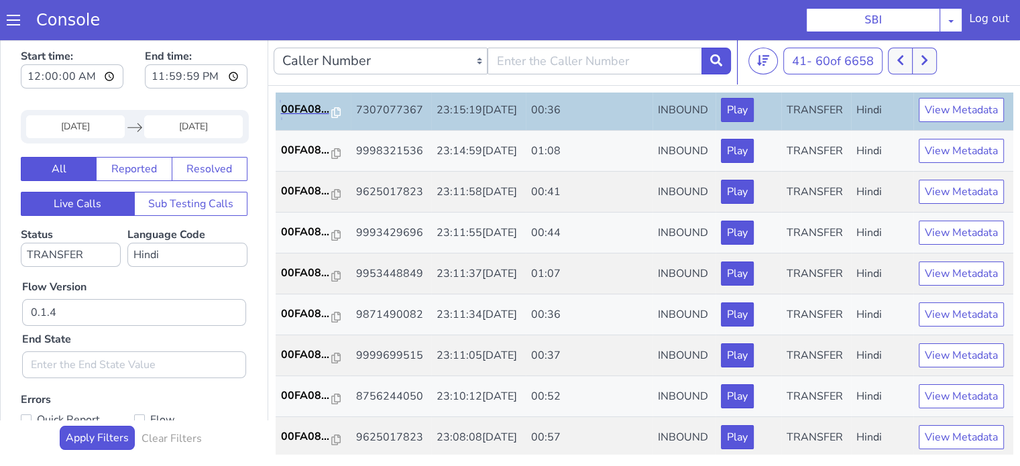
scroll to position [268, 0]
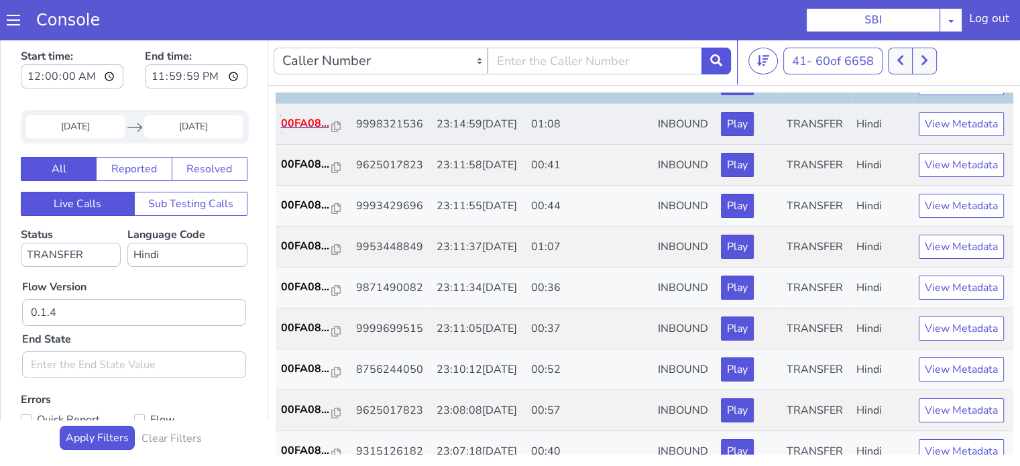
click at [307, 131] on p "00FA08..." at bounding box center [306, 123] width 51 height 16
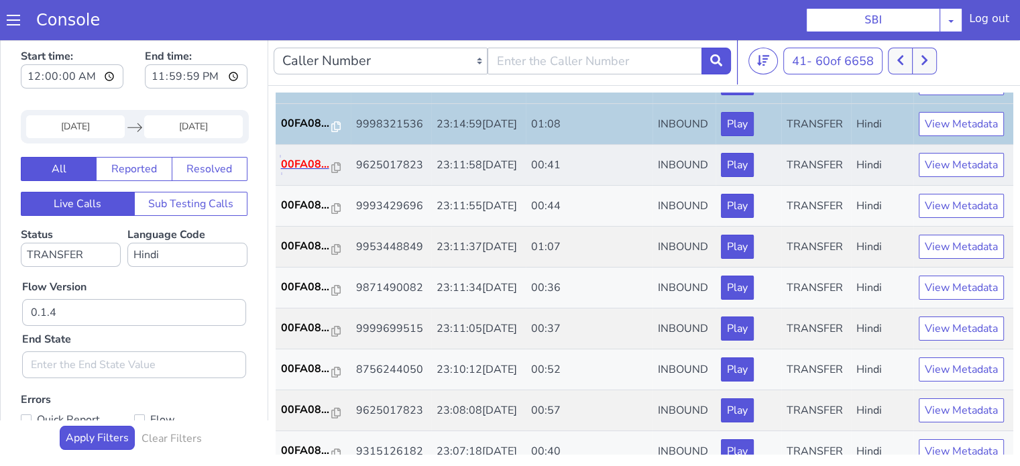
click at [309, 172] on p "00FA08..." at bounding box center [306, 164] width 51 height 16
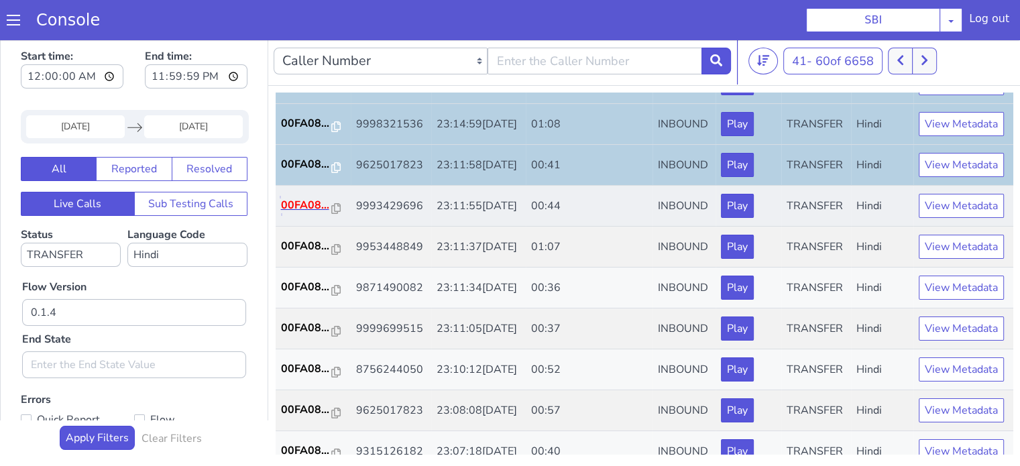
click at [309, 213] on p "00FA08..." at bounding box center [306, 205] width 51 height 16
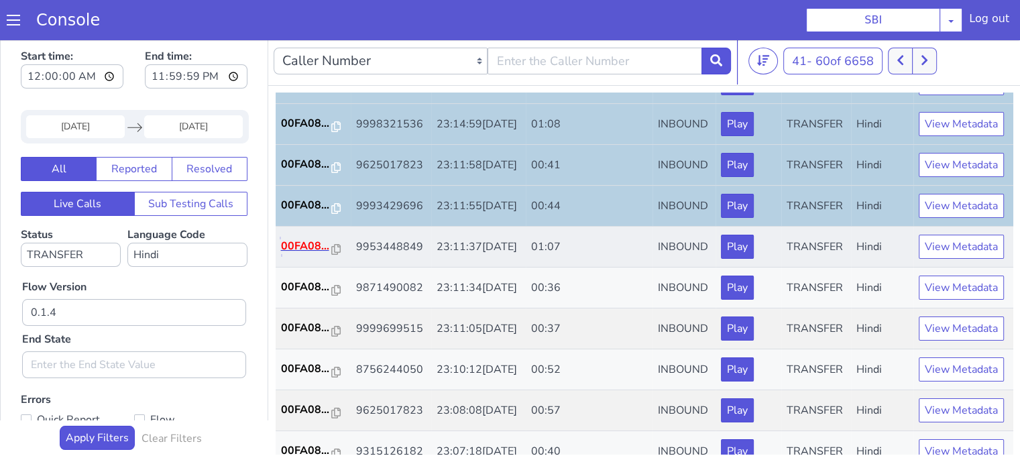
click at [309, 254] on p "00FA08..." at bounding box center [306, 246] width 51 height 16
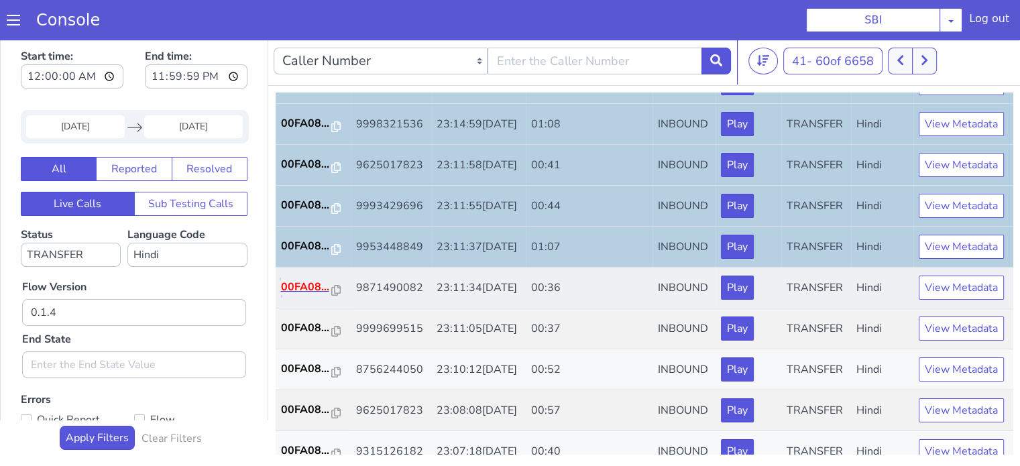
click at [315, 295] on p "00FA08..." at bounding box center [306, 287] width 51 height 16
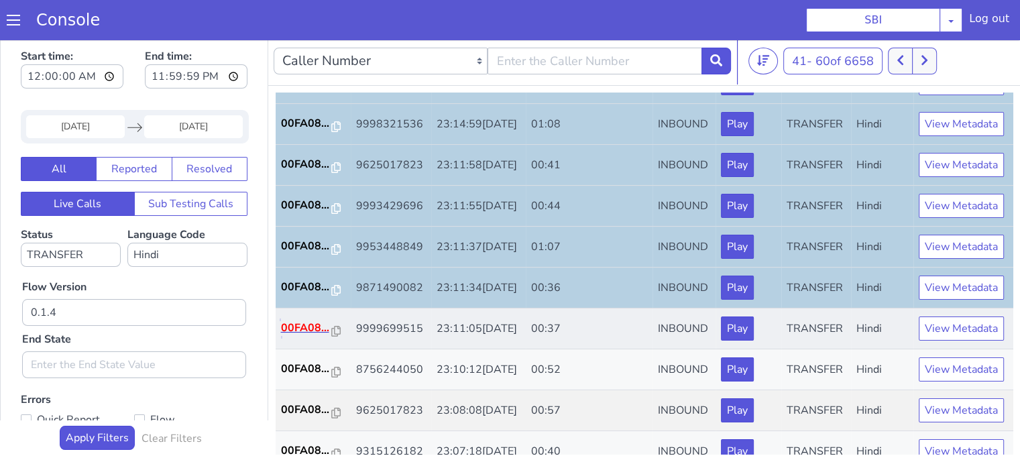
click at [301, 336] on p "00FA08..." at bounding box center [306, 328] width 51 height 16
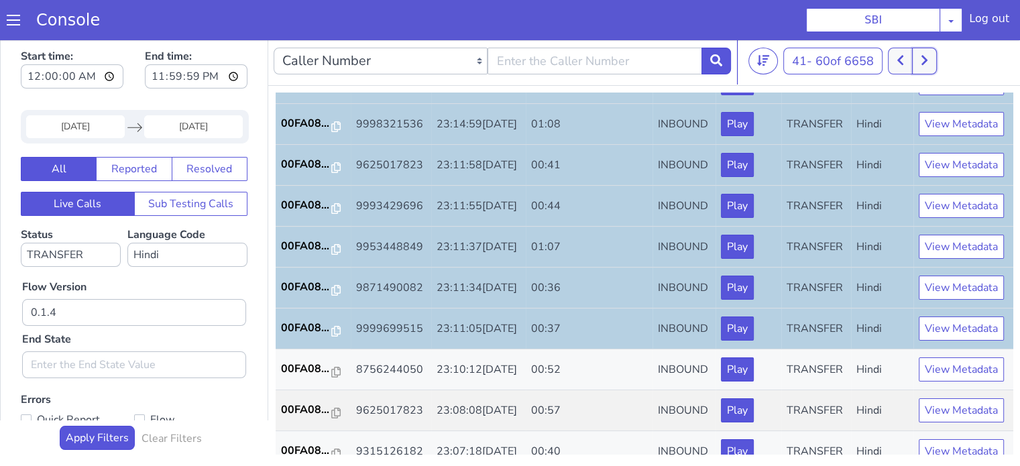
click at [936, 58] on button at bounding box center [924, 61] width 25 height 27
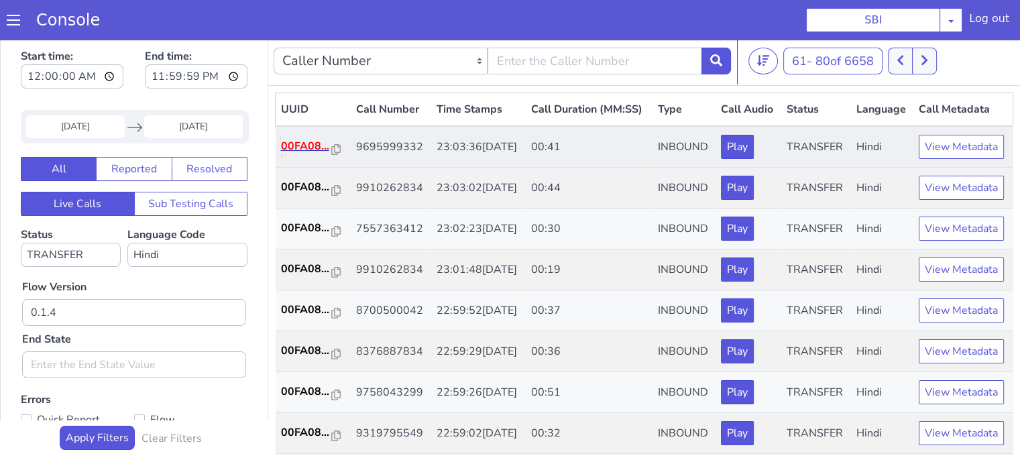
click at [315, 154] on p "00FA08..." at bounding box center [306, 146] width 51 height 16
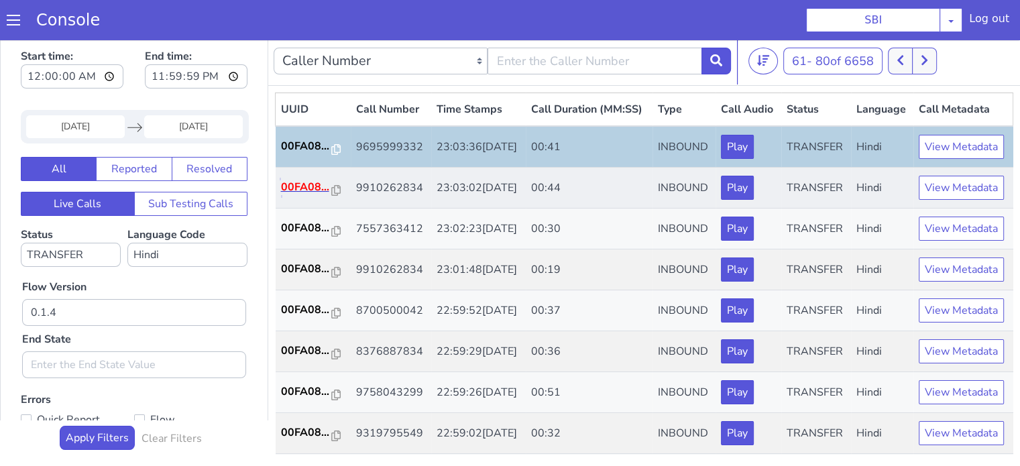
click at [299, 195] on p "00FA08..." at bounding box center [306, 187] width 51 height 16
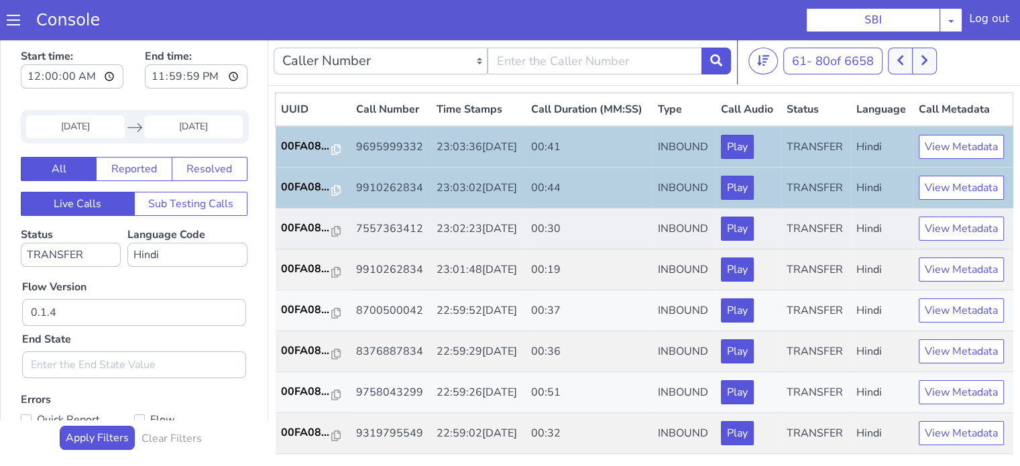
click at [311, 250] on td "00FA08..." at bounding box center [313, 229] width 75 height 41
click at [310, 236] on p "00FA08..." at bounding box center [306, 228] width 51 height 16
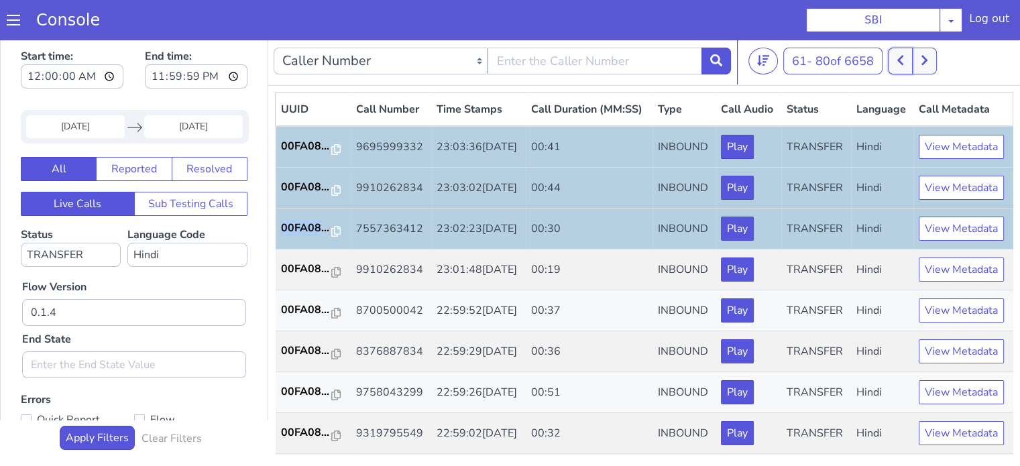
click at [900, 58] on icon at bounding box center [900, 60] width 7 height 12
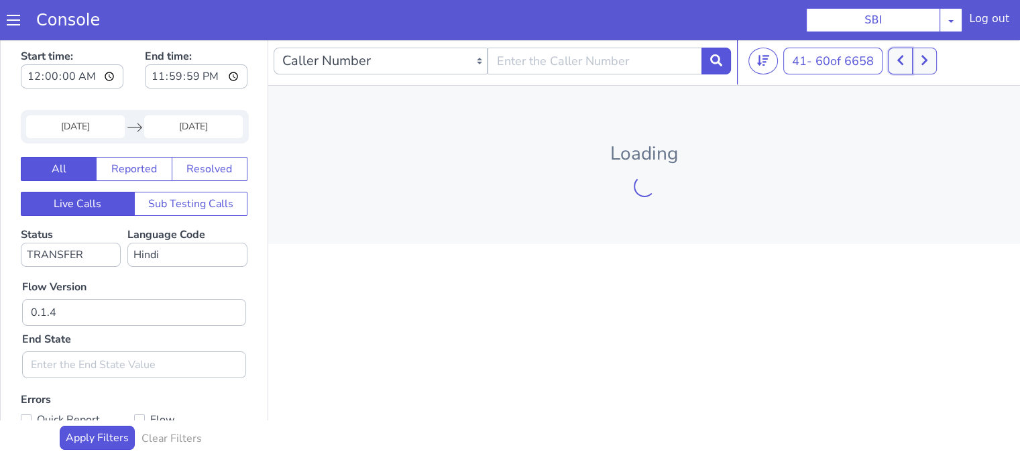
click at [900, 58] on icon at bounding box center [900, 60] width 7 height 12
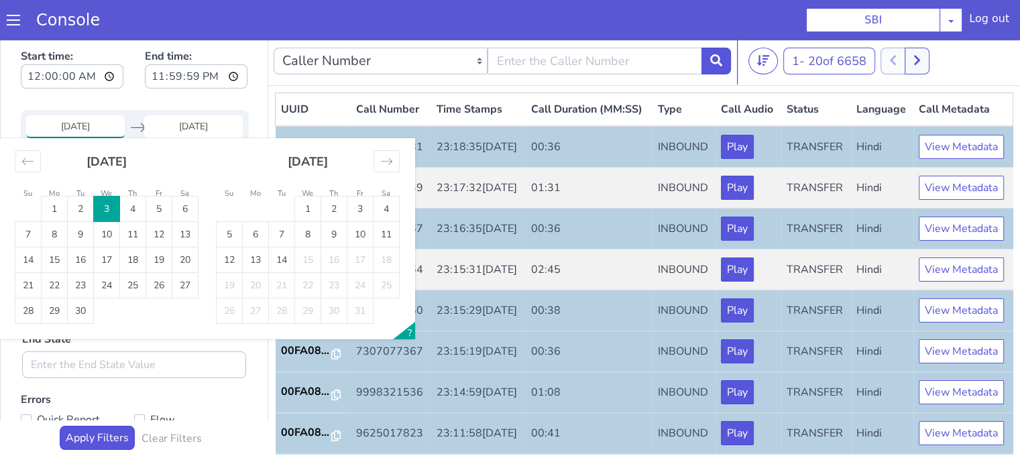
click at [74, 135] on input "03 Sep 2025" at bounding box center [75, 126] width 99 height 23
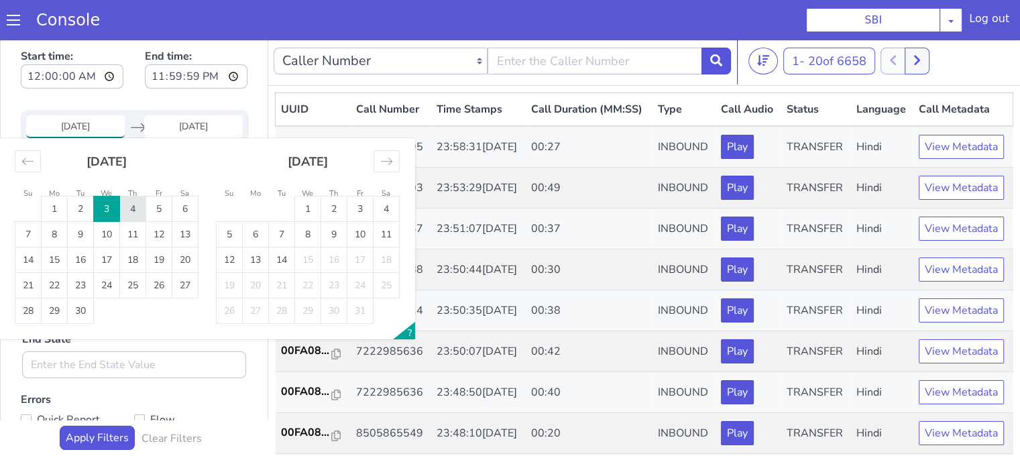
click at [134, 210] on td "4" at bounding box center [133, 209] width 26 height 25
type input "04 Sep 2025"
click at [134, 210] on td "4" at bounding box center [133, 209] width 26 height 25
type input "04 Sep 2025"
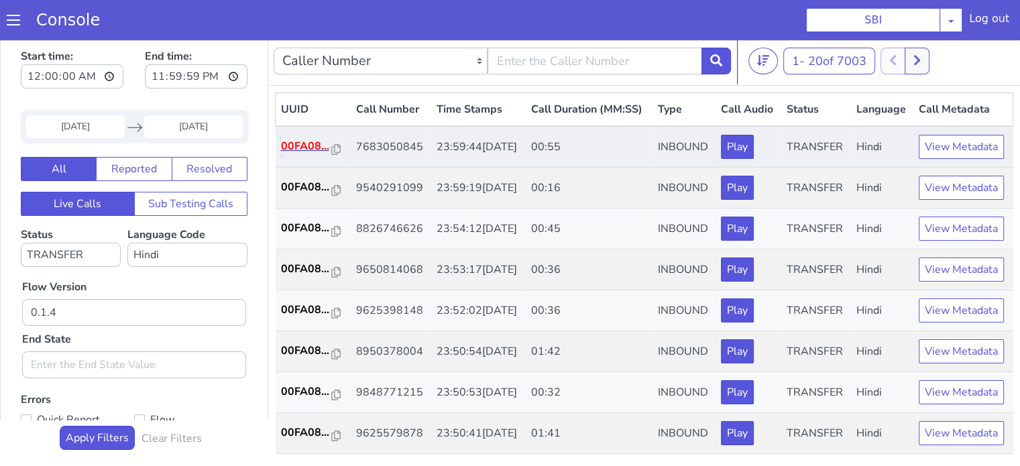
click at [290, 154] on p "00FA08..." at bounding box center [306, 146] width 51 height 16
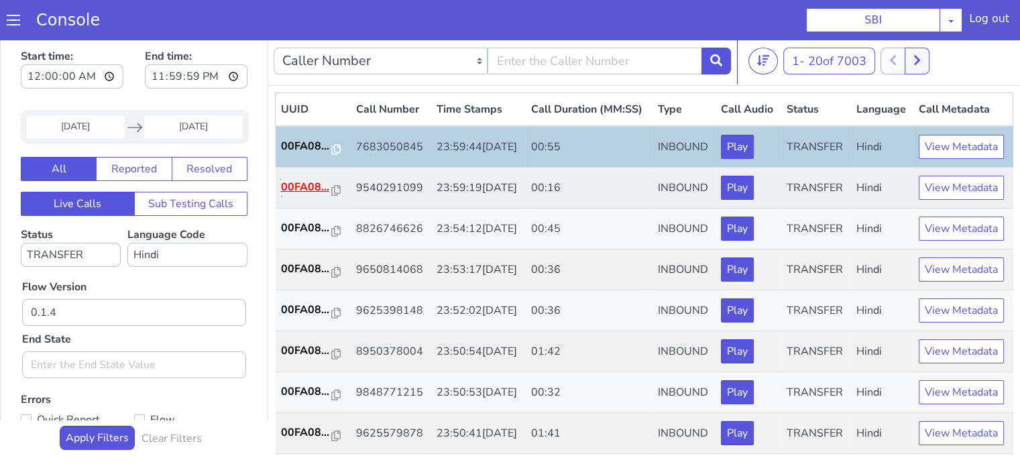
click at [303, 195] on p "00FA08..." at bounding box center [306, 187] width 51 height 16
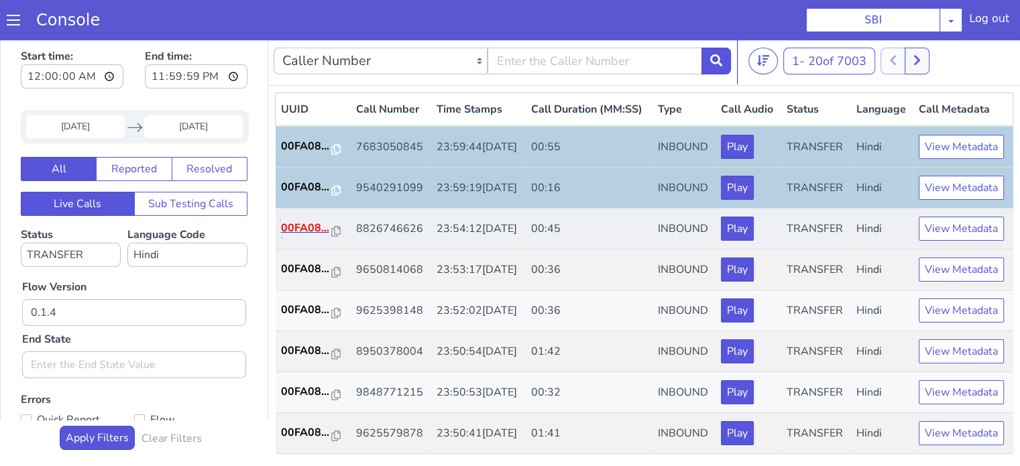
click at [292, 236] on p "00FA08..." at bounding box center [306, 228] width 51 height 16
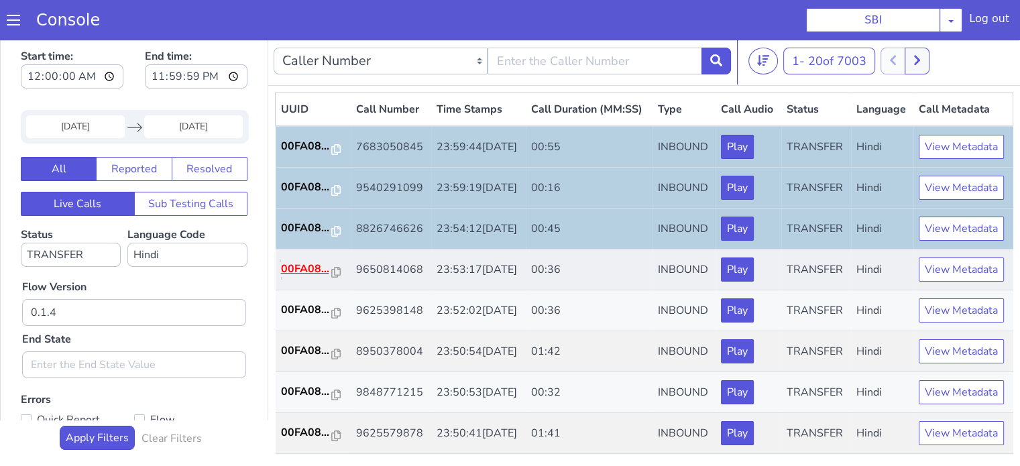
click at [313, 277] on p "00FA08..." at bounding box center [306, 269] width 51 height 16
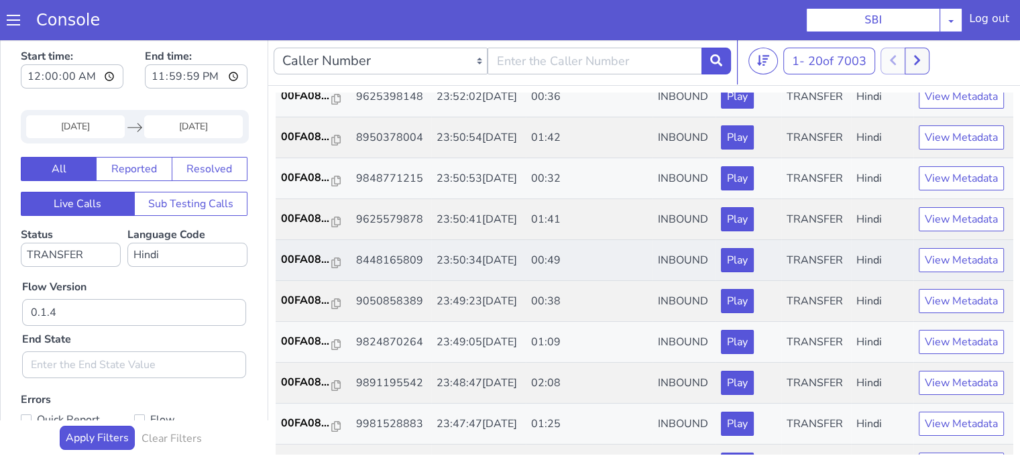
scroll to position [215, 0]
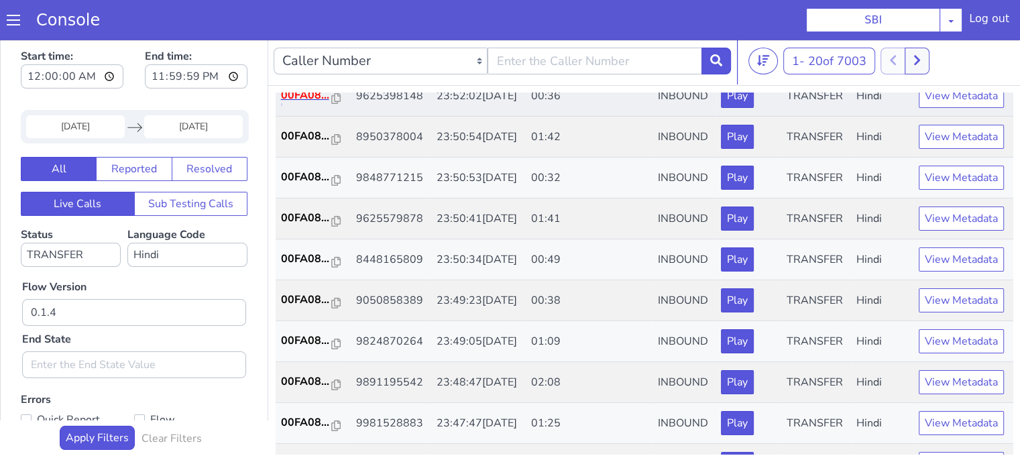
click at [292, 103] on p "00FA08..." at bounding box center [306, 95] width 51 height 16
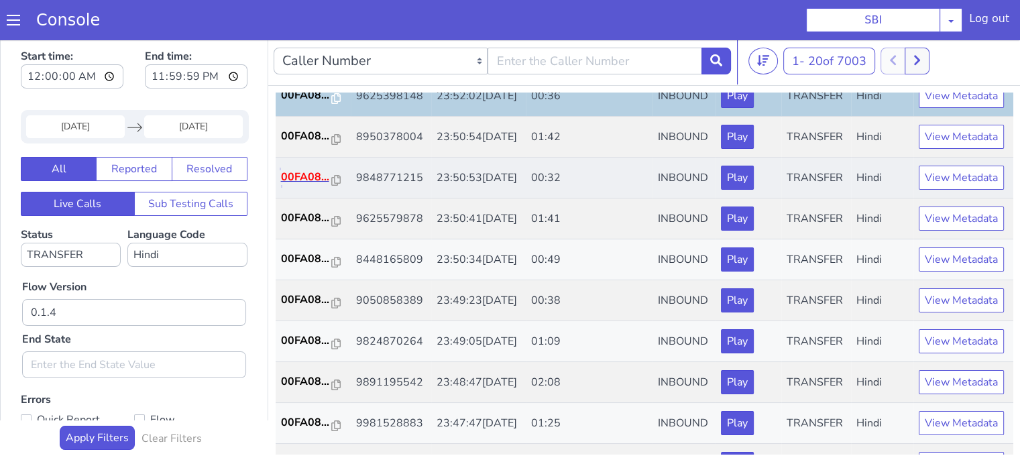
click at [300, 185] on p "00FA08..." at bounding box center [306, 177] width 51 height 16
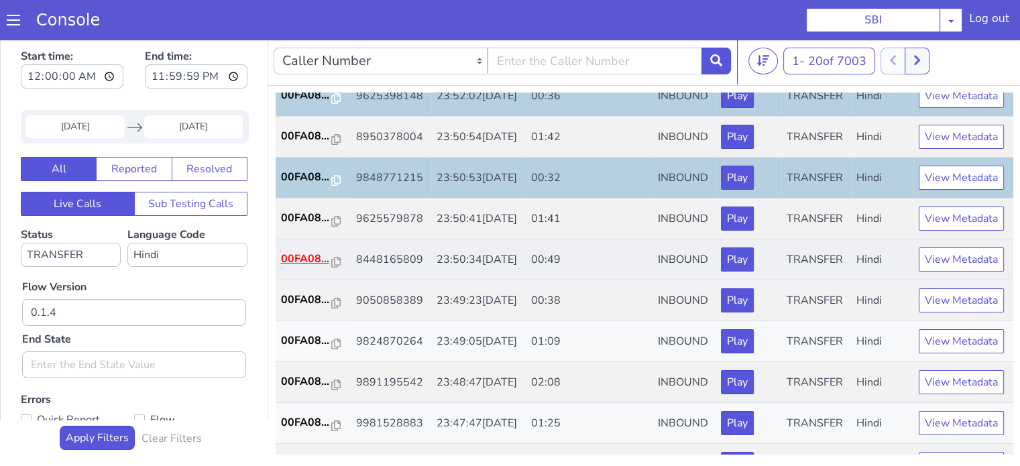
click at [311, 267] on p "00FA08..." at bounding box center [306, 259] width 51 height 16
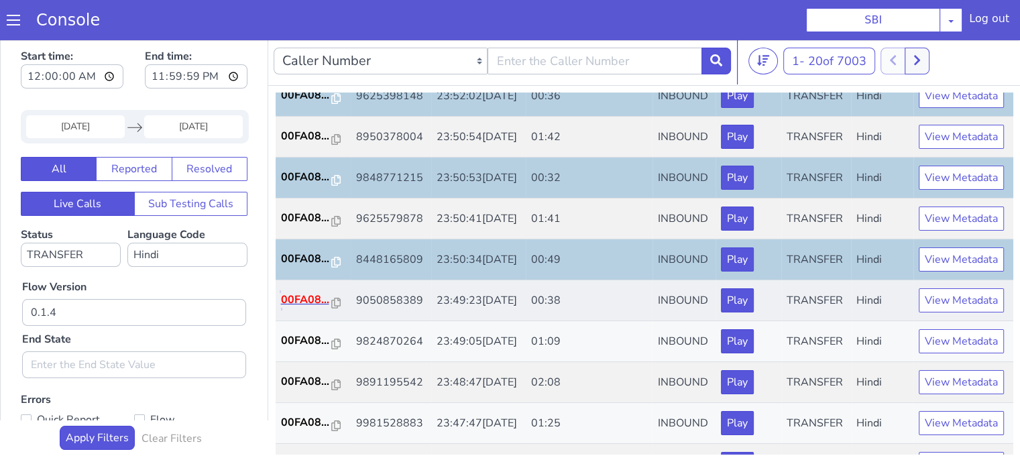
click at [315, 308] on p "00FA08..." at bounding box center [306, 300] width 51 height 16
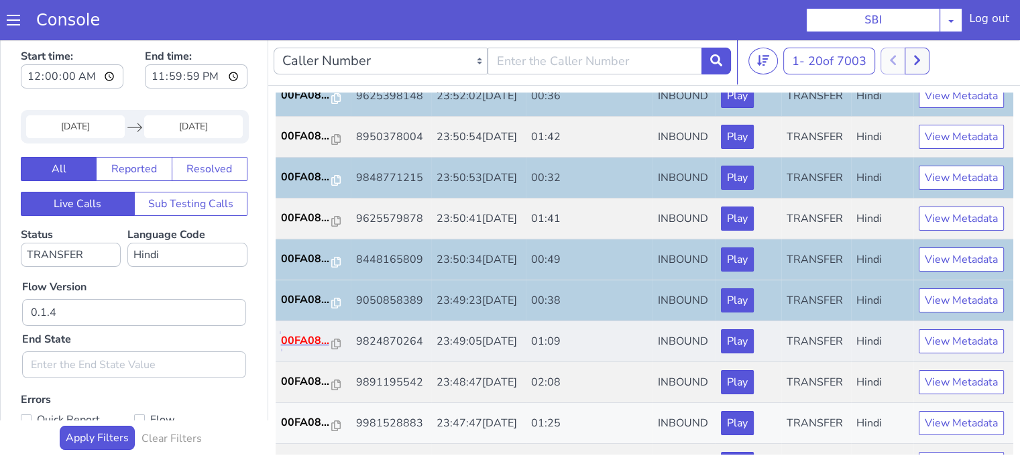
click at [319, 349] on p "00FA08..." at bounding box center [306, 341] width 51 height 16
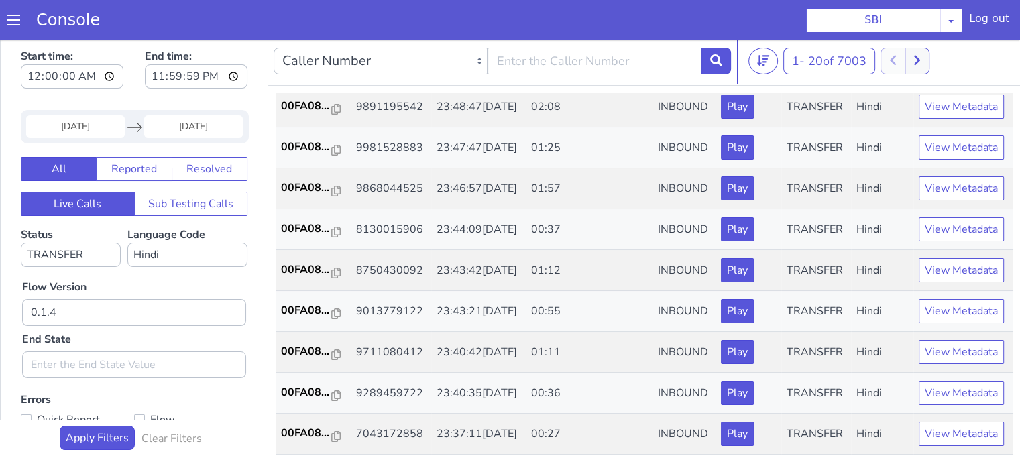
scroll to position [564, 0]
click at [284, 155] on p "00FA08..." at bounding box center [306, 147] width 51 height 16
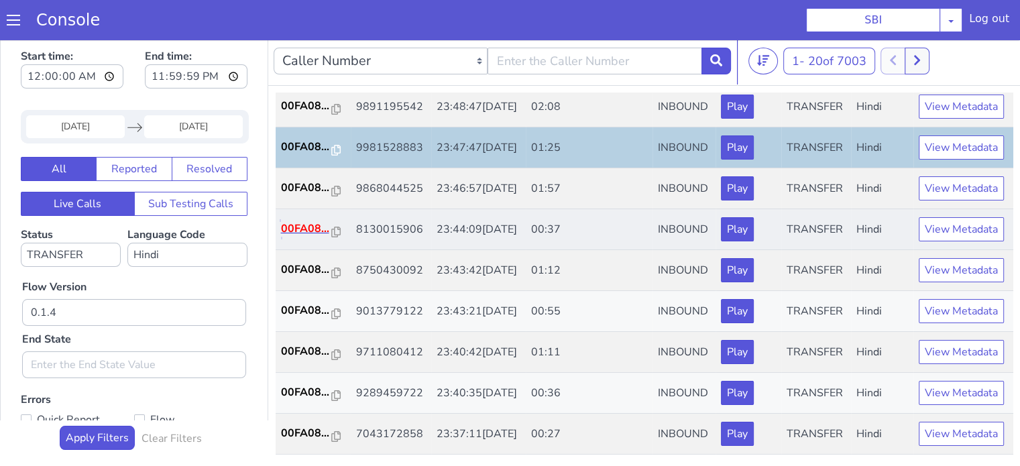
click at [305, 237] on p "00FA08..." at bounding box center [306, 229] width 51 height 16
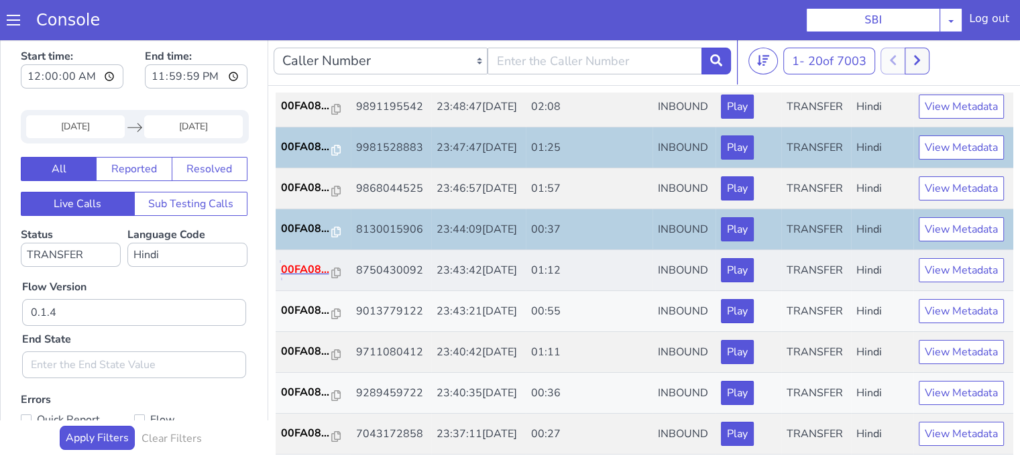
click at [305, 278] on p "00FA08..." at bounding box center [306, 270] width 51 height 16
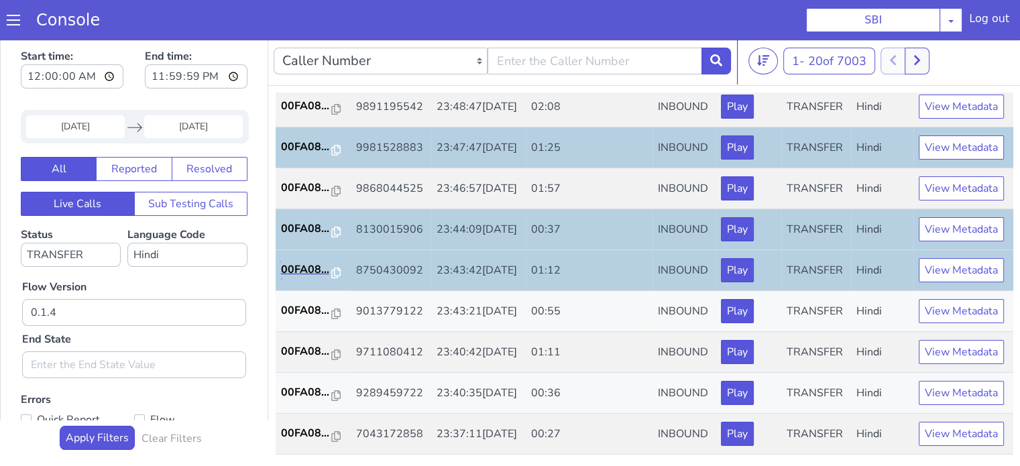
scroll to position [664, 0]
click at [302, 343] on p "00FA08..." at bounding box center [306, 351] width 51 height 16
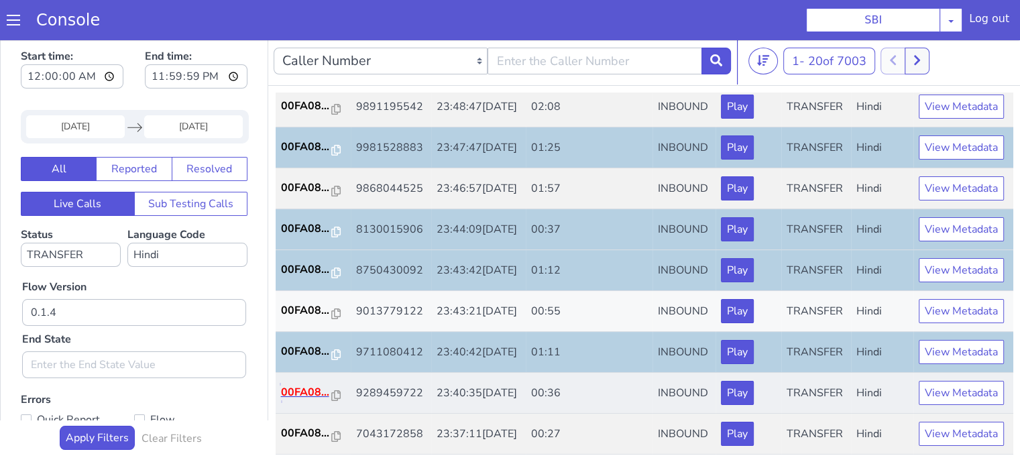
click at [309, 384] on p "00FA08..." at bounding box center [306, 392] width 51 height 16
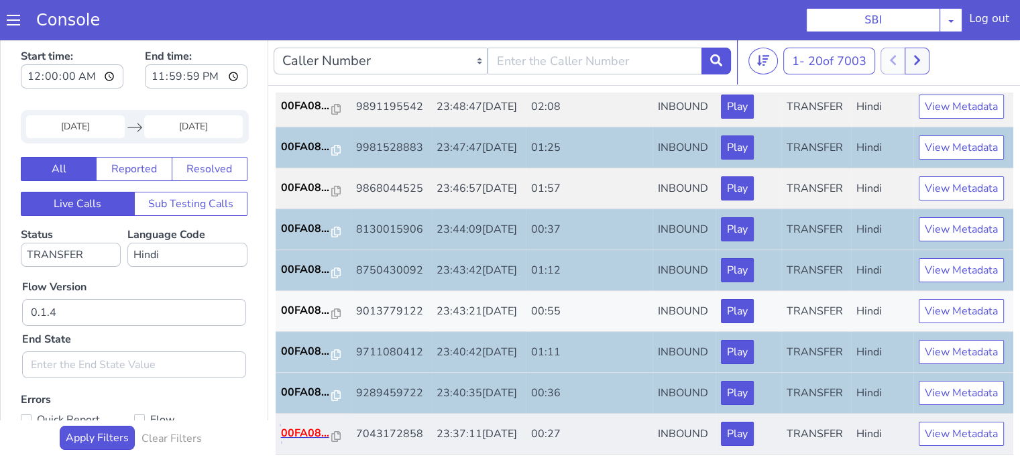
click at [309, 425] on p "00FA08..." at bounding box center [306, 433] width 51 height 16
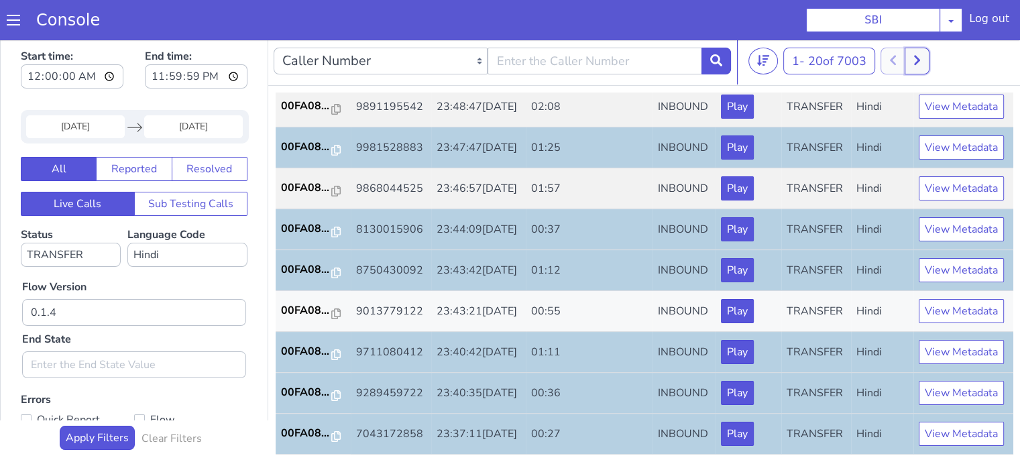
click at [924, 63] on button at bounding box center [917, 61] width 25 height 27
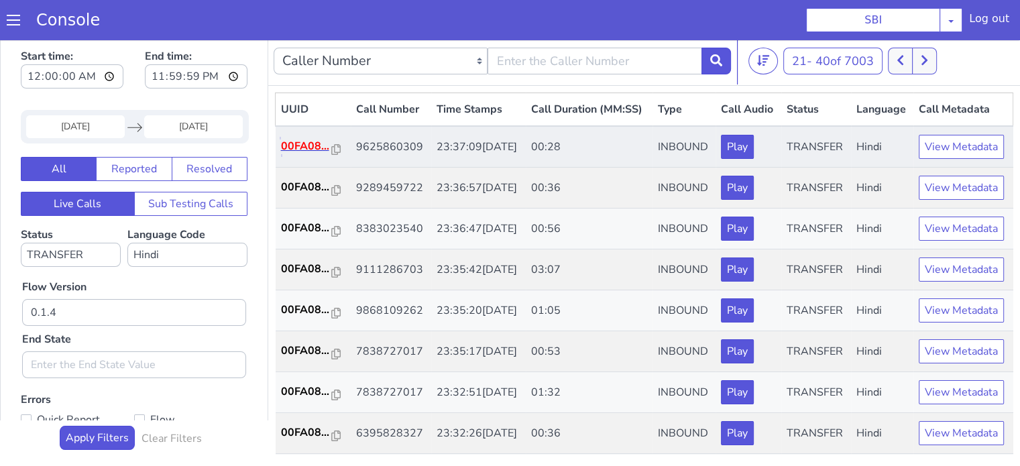
click at [319, 154] on p "00FA08..." at bounding box center [306, 146] width 51 height 16
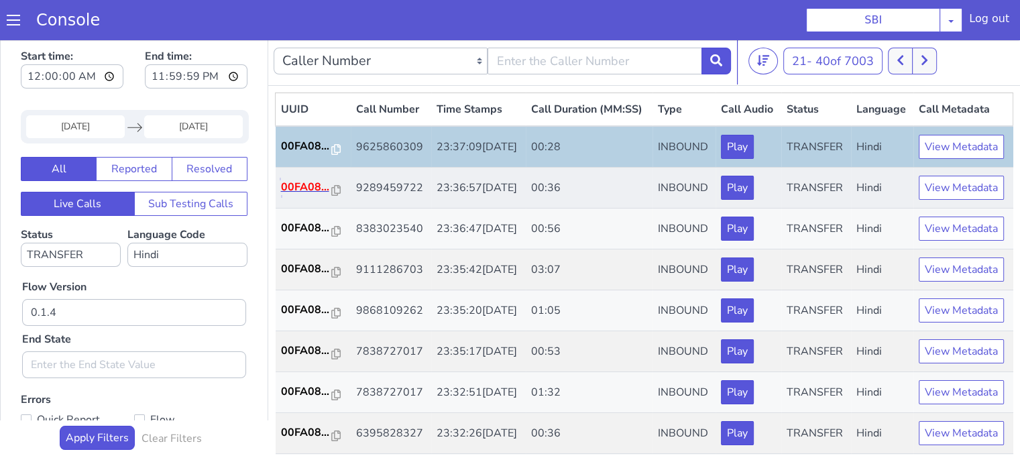
click at [314, 195] on p "00FA08..." at bounding box center [306, 187] width 51 height 16
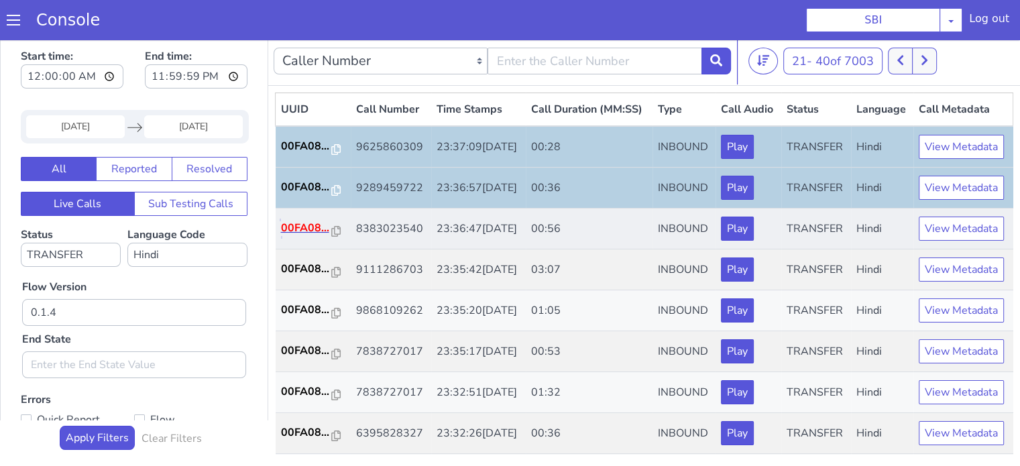
click at [316, 236] on p "00FA08..." at bounding box center [306, 228] width 51 height 16
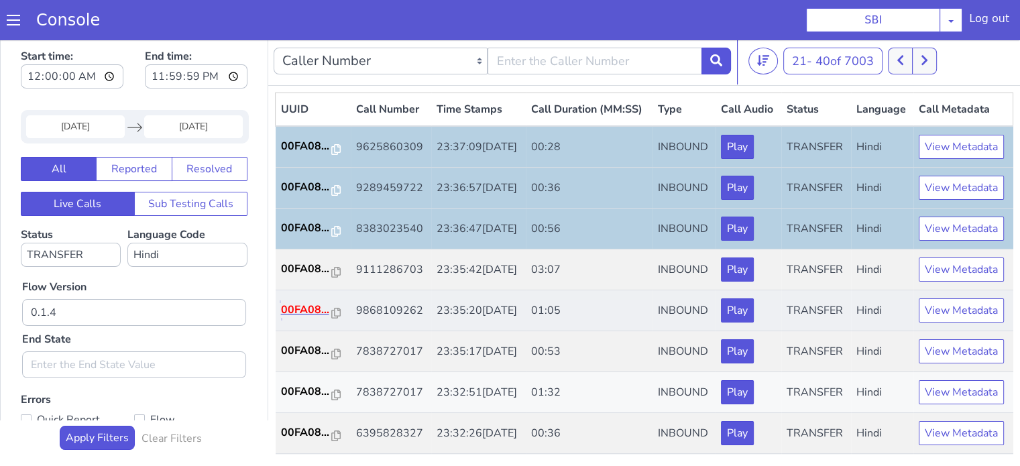
click at [319, 318] on p "00FA08..." at bounding box center [306, 310] width 51 height 16
